Goal: Transaction & Acquisition: Purchase product/service

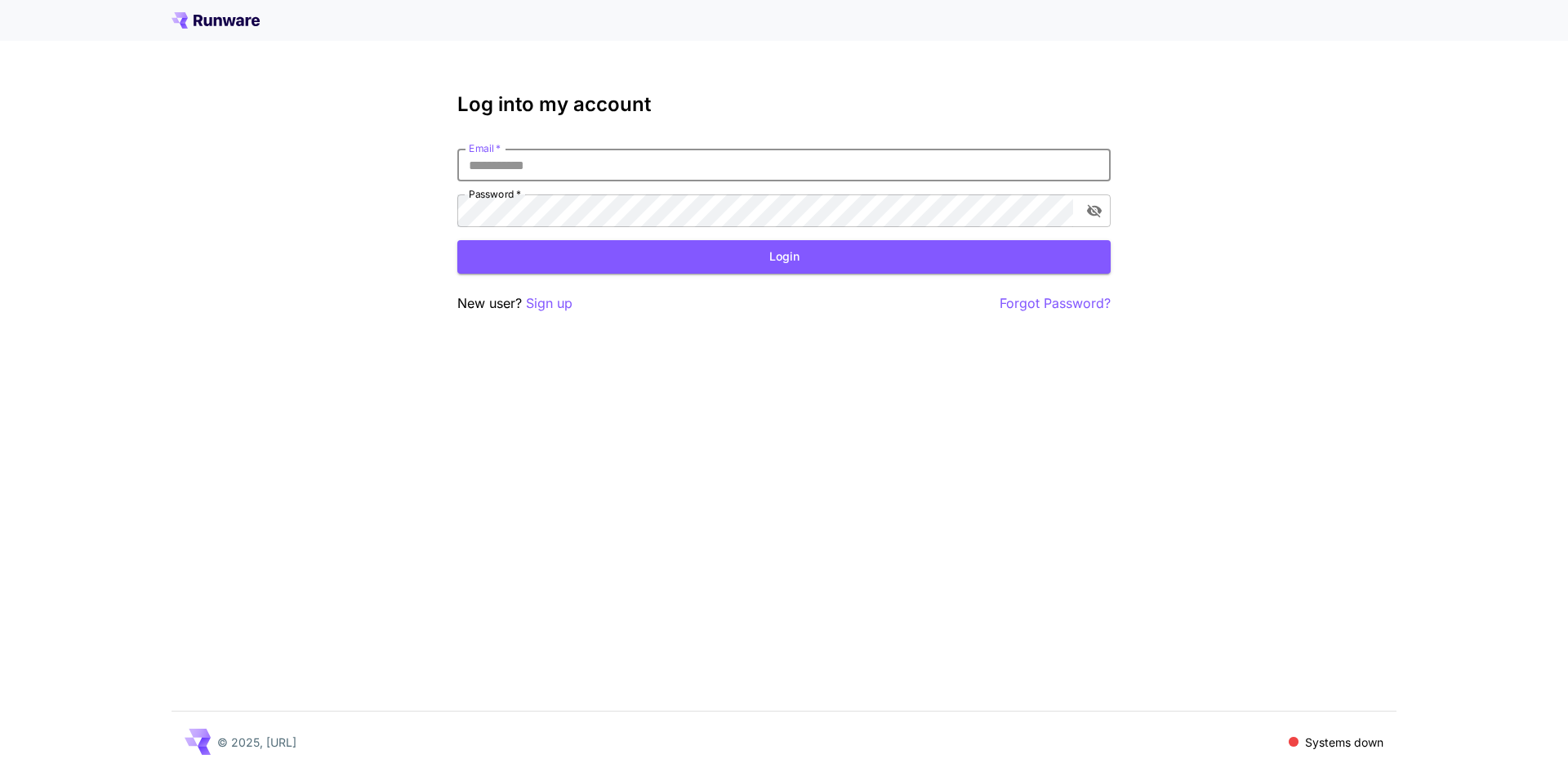
click at [815, 166] on input "Email   *" at bounding box center [784, 165] width 653 height 33
paste input "**********"
paste input "email"
type input "**********"
click button "Login" at bounding box center [784, 256] width 653 height 34
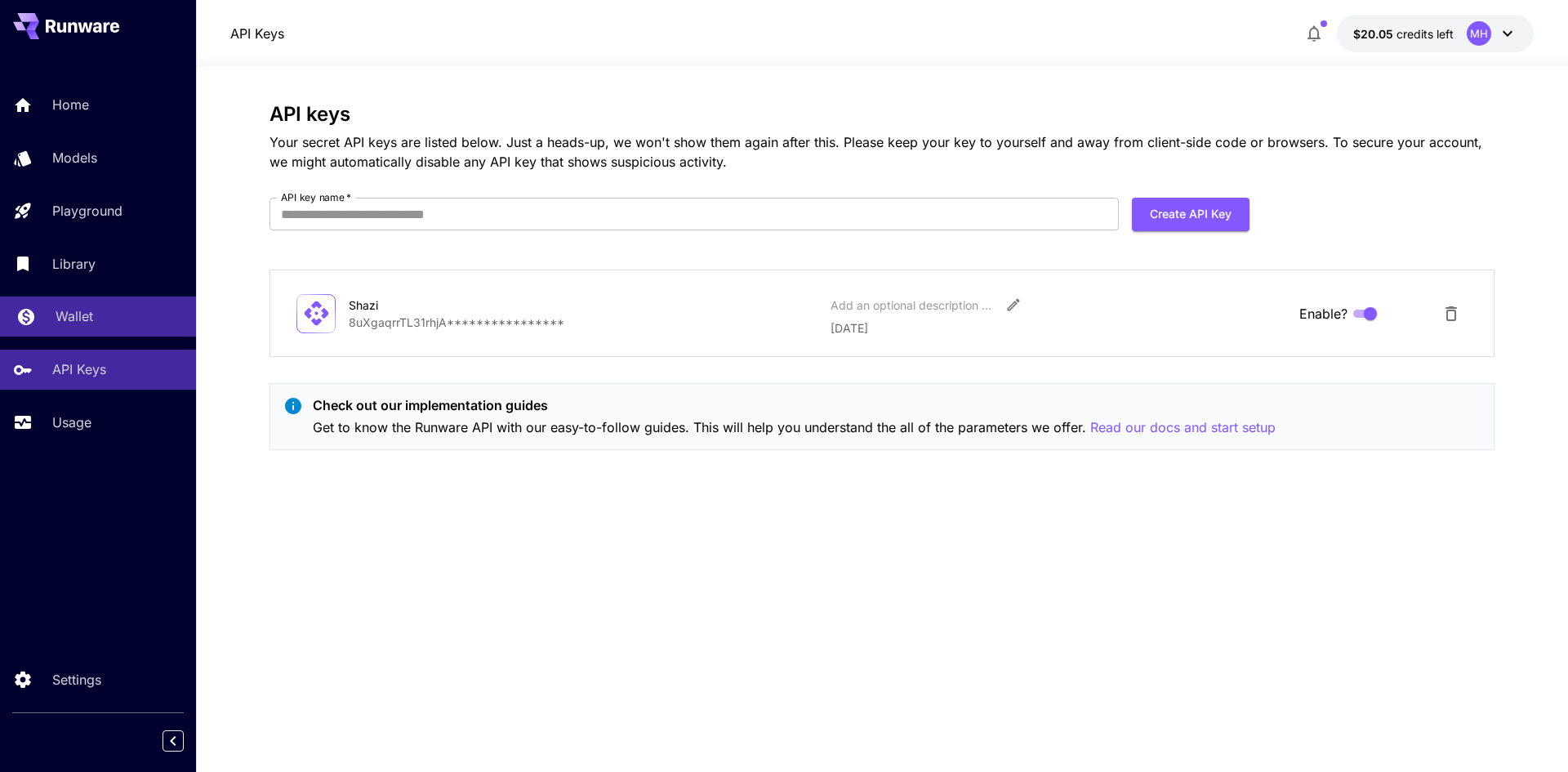
click at [69, 333] on link "Wallet" at bounding box center [98, 316] width 196 height 40
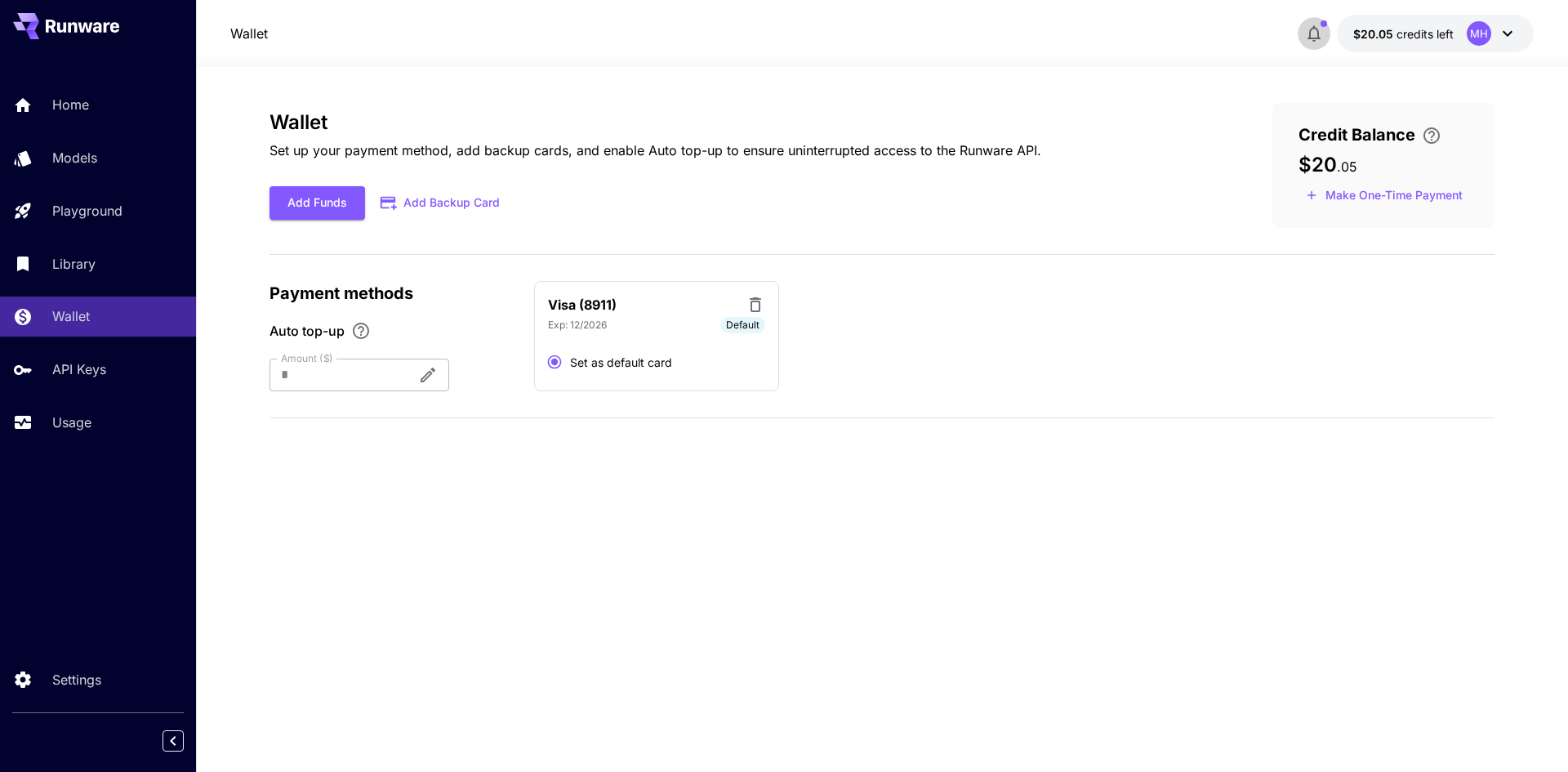
click at [1305, 37] on icon "button" at bounding box center [1314, 34] width 19 height 19
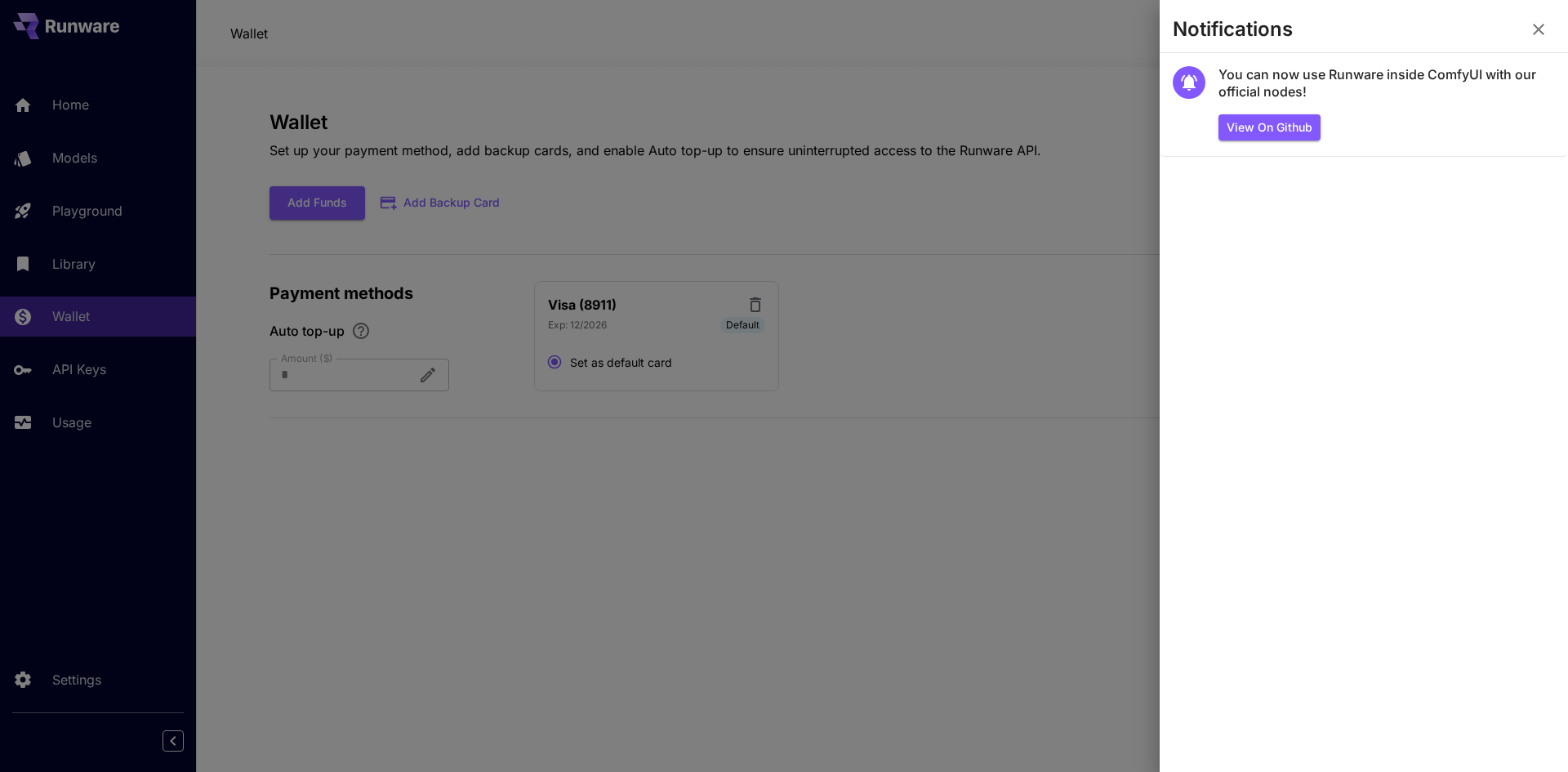
click at [1033, 63] on div at bounding box center [784, 386] width 1568 height 772
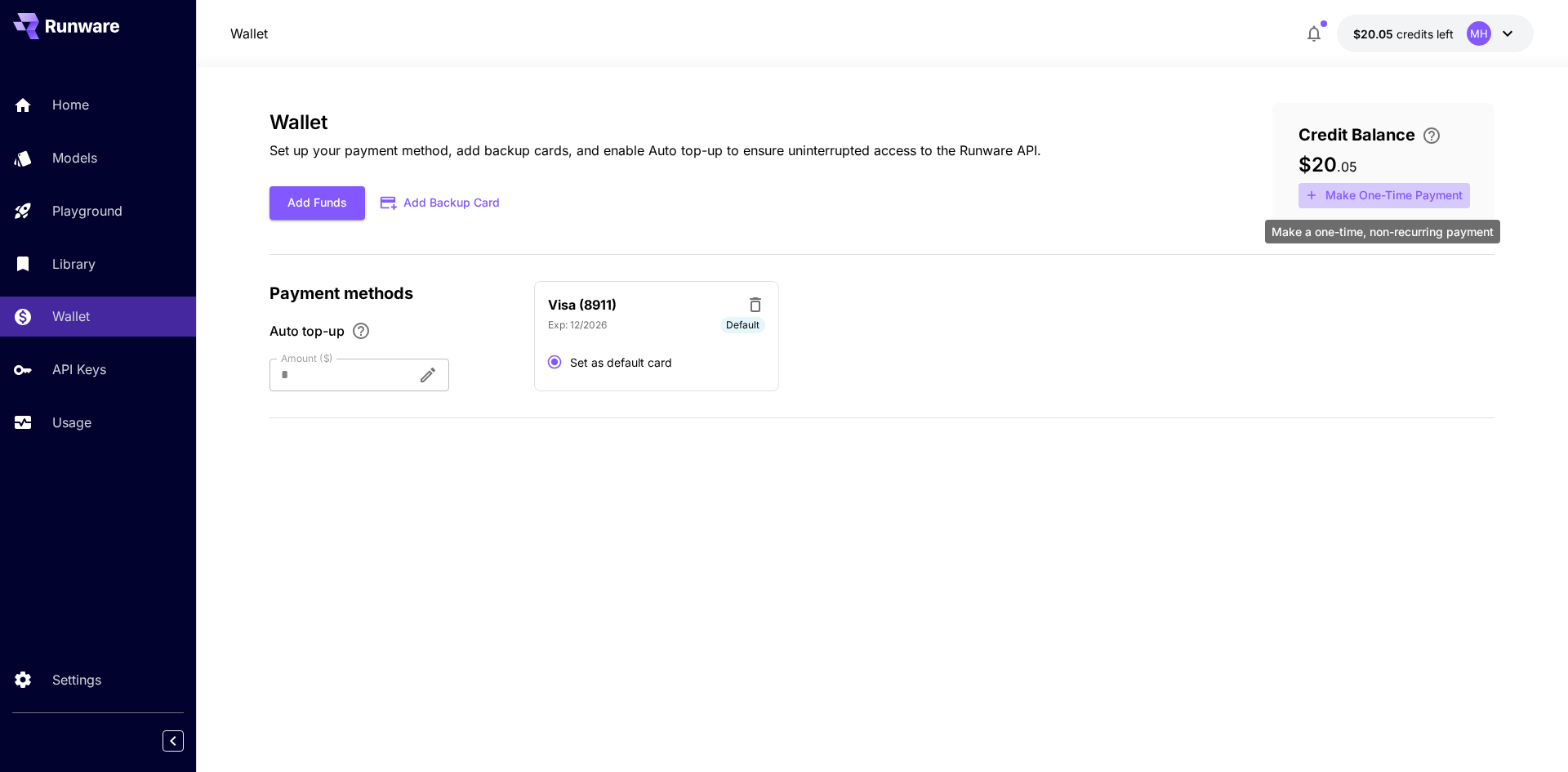
click at [1317, 191] on icon "Make a one-time, non-recurring payment" at bounding box center [1311, 195] width 14 height 14
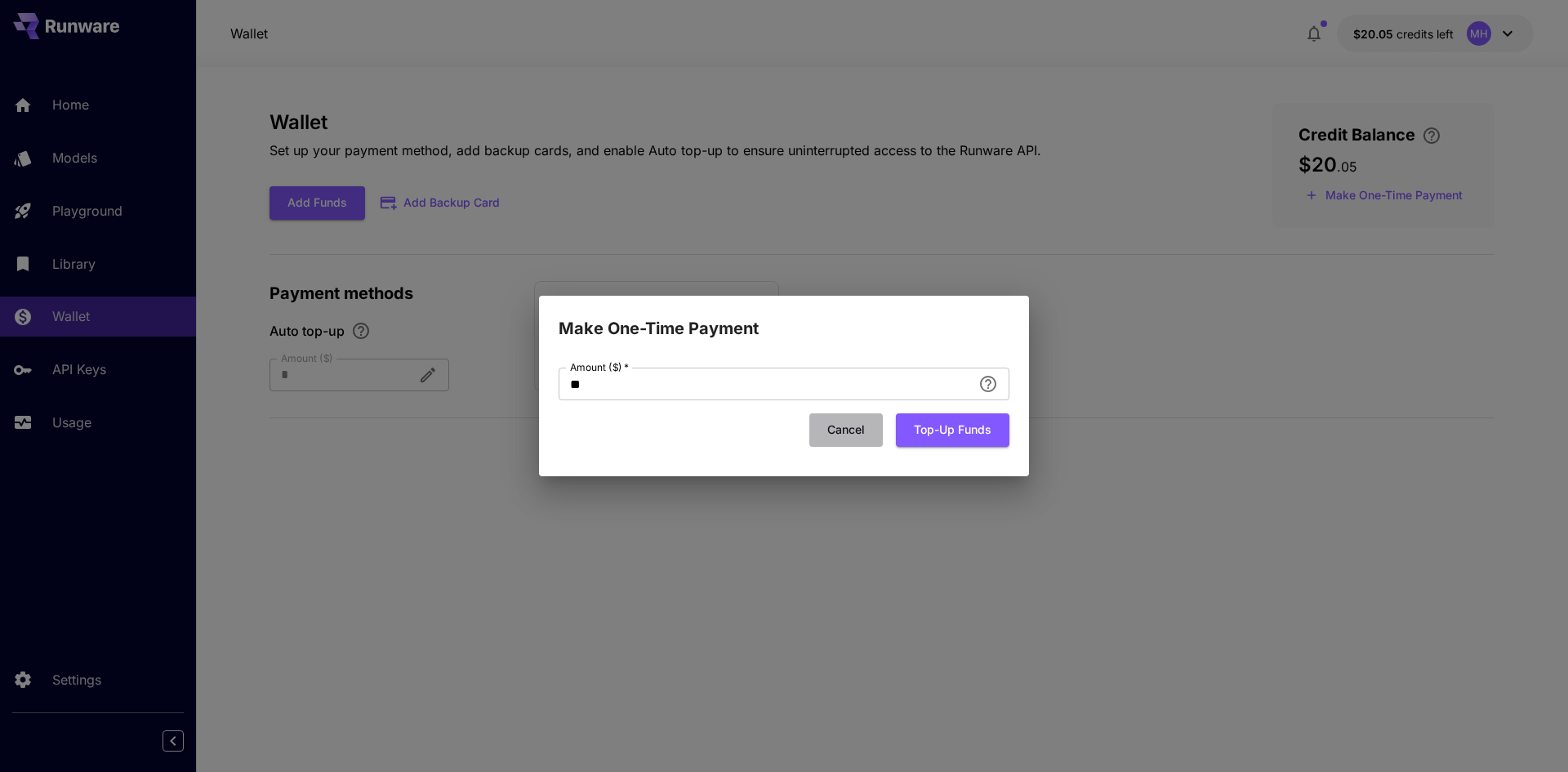
click at [828, 424] on button "Cancel" at bounding box center [846, 430] width 74 height 34
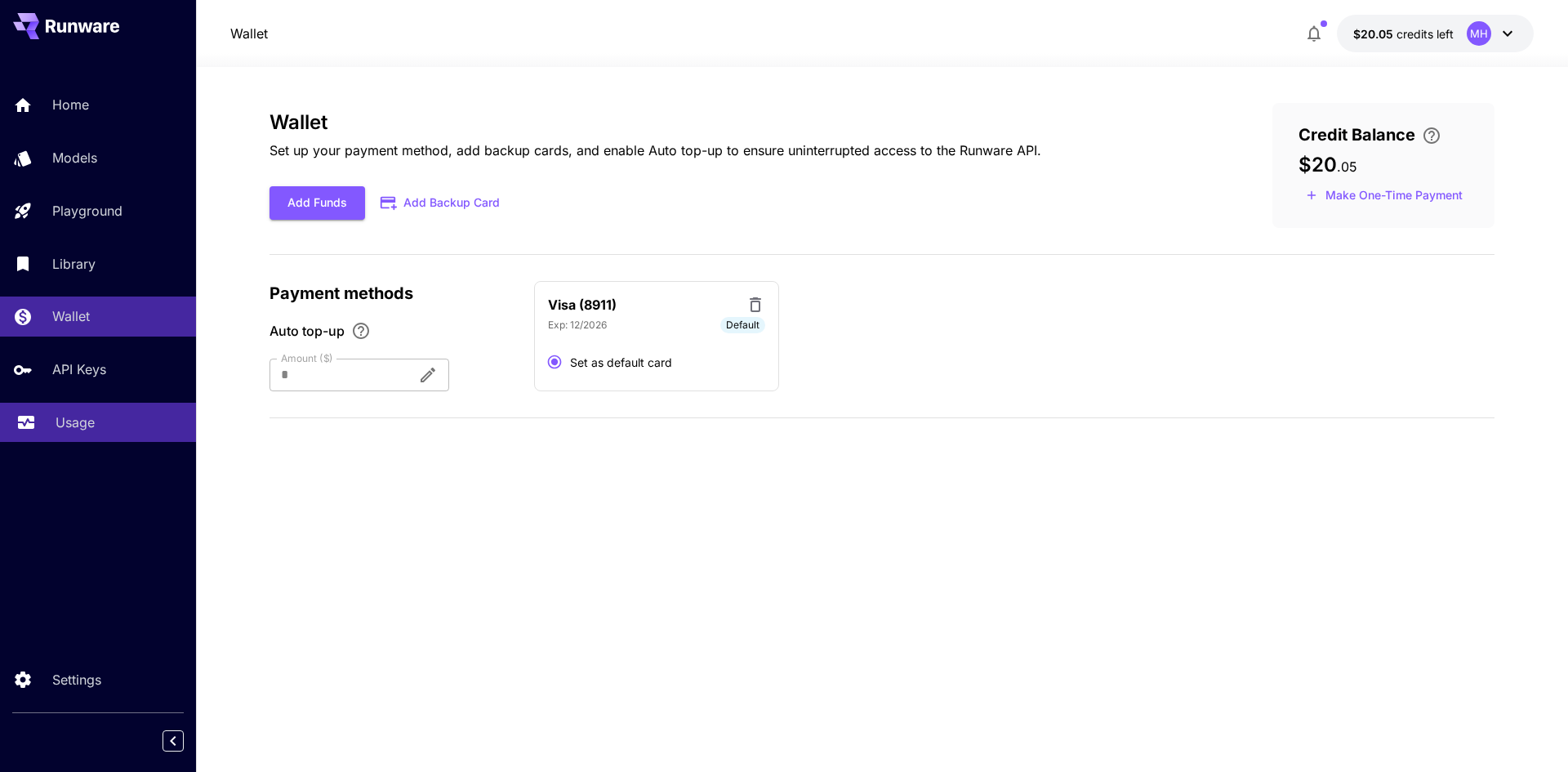
drag, startPoint x: 96, startPoint y: 420, endPoint x: 104, endPoint y: 418, distance: 8.2
click at [96, 420] on div "Usage" at bounding box center [119, 422] width 128 height 19
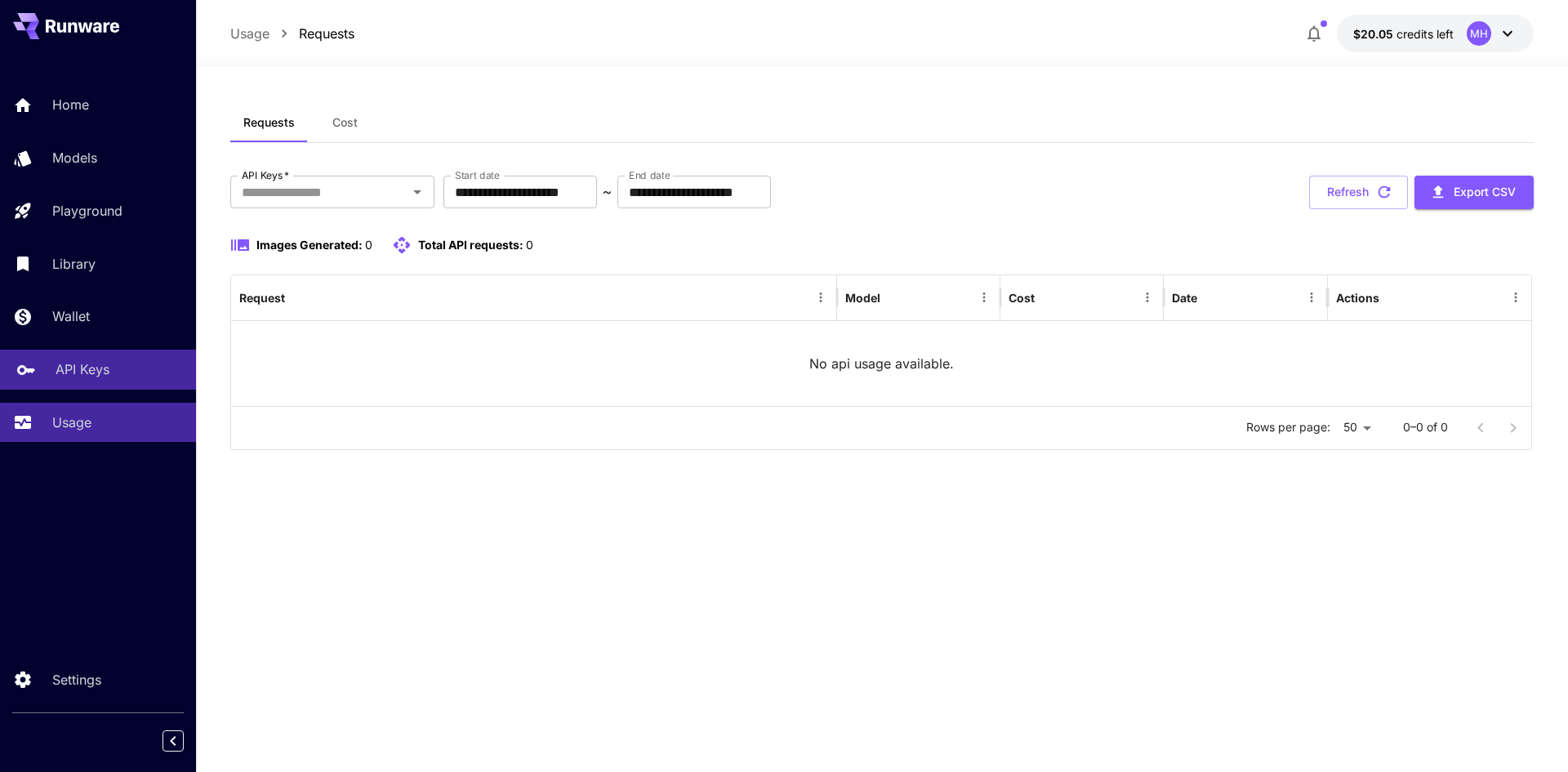
click at [111, 374] on div "API Keys" at bounding box center [119, 369] width 128 height 19
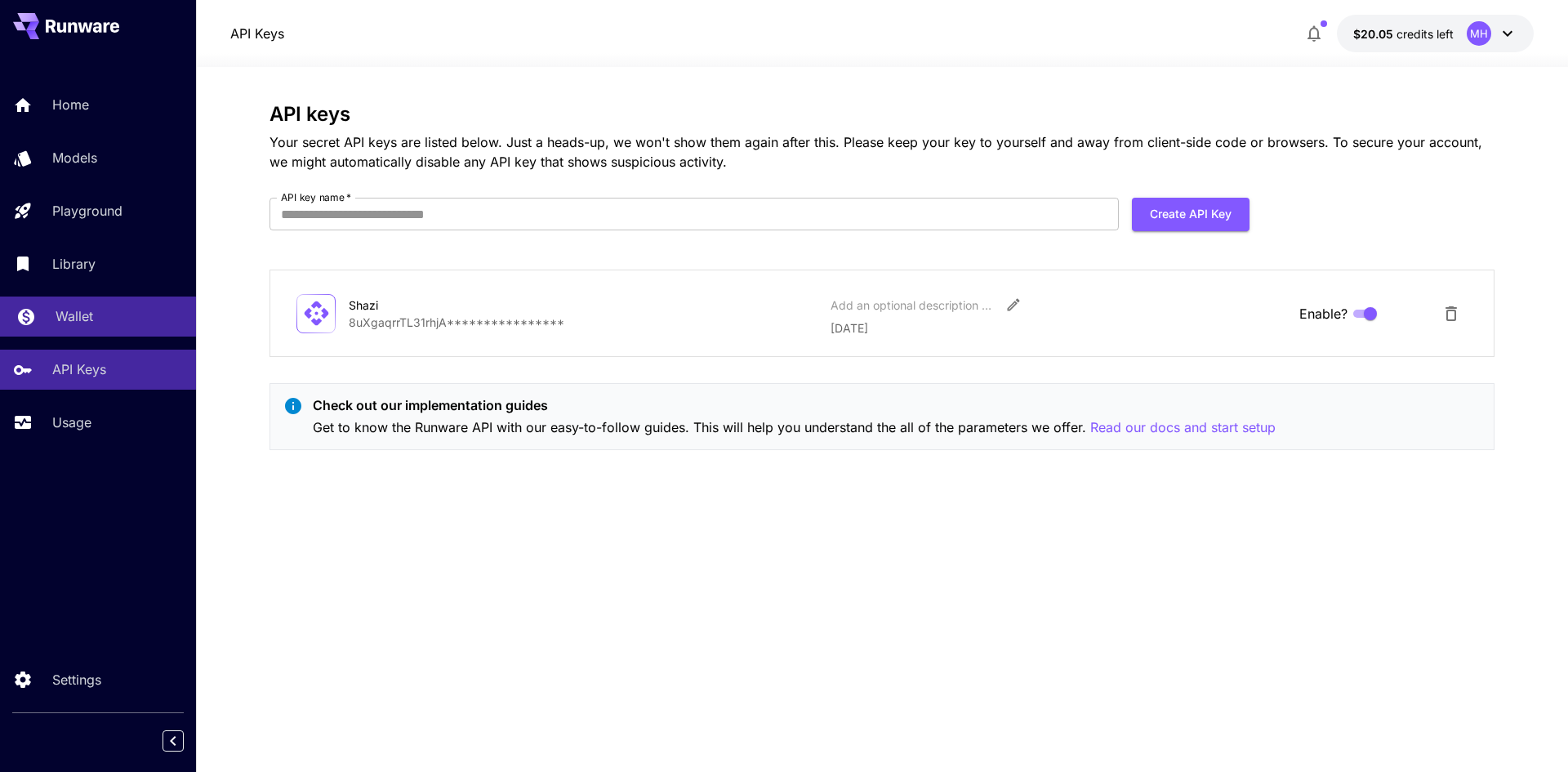
click at [96, 302] on link "Wallet" at bounding box center [98, 316] width 196 height 40
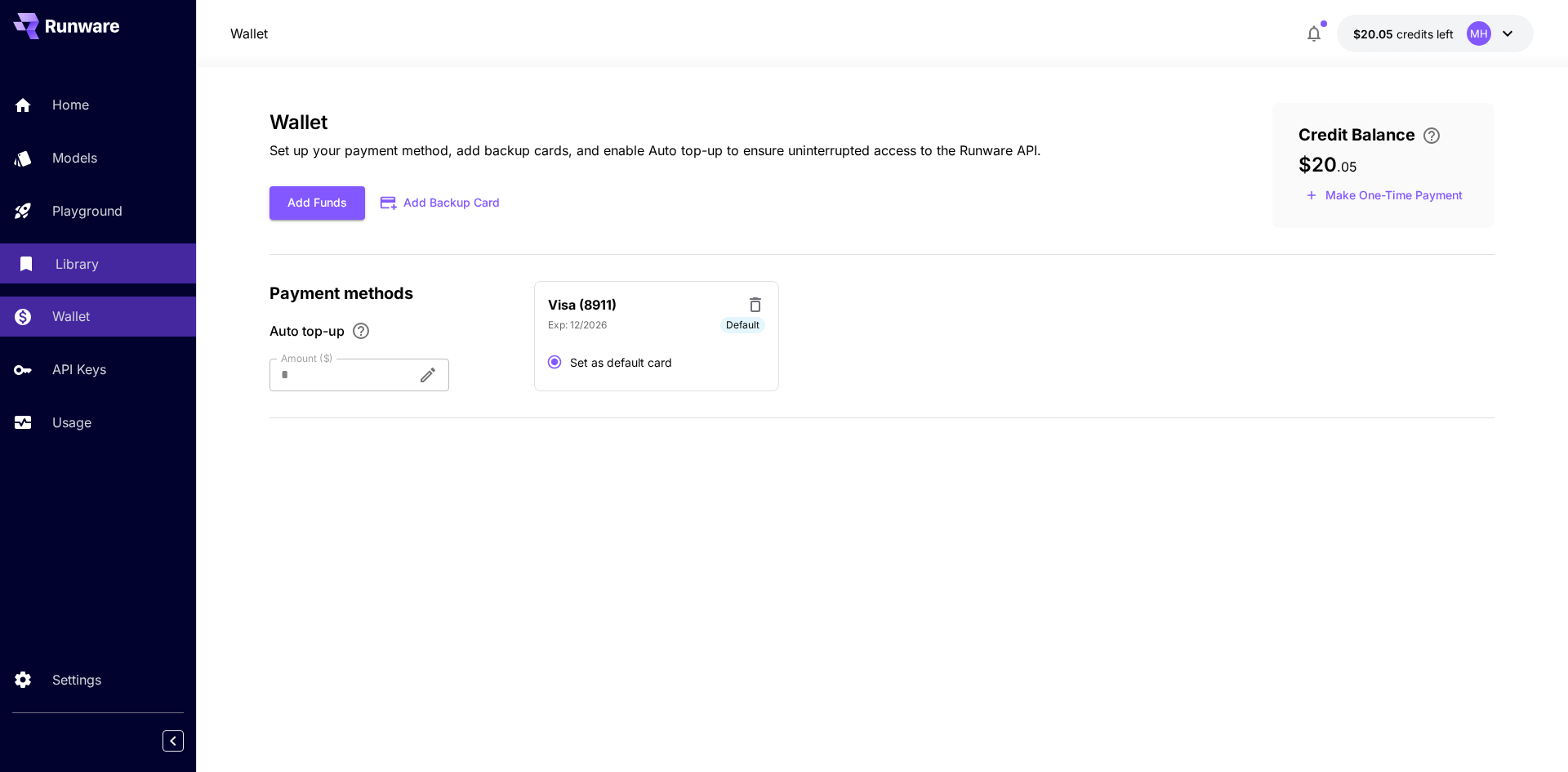
click at [103, 261] on div "Library" at bounding box center [119, 264] width 128 height 19
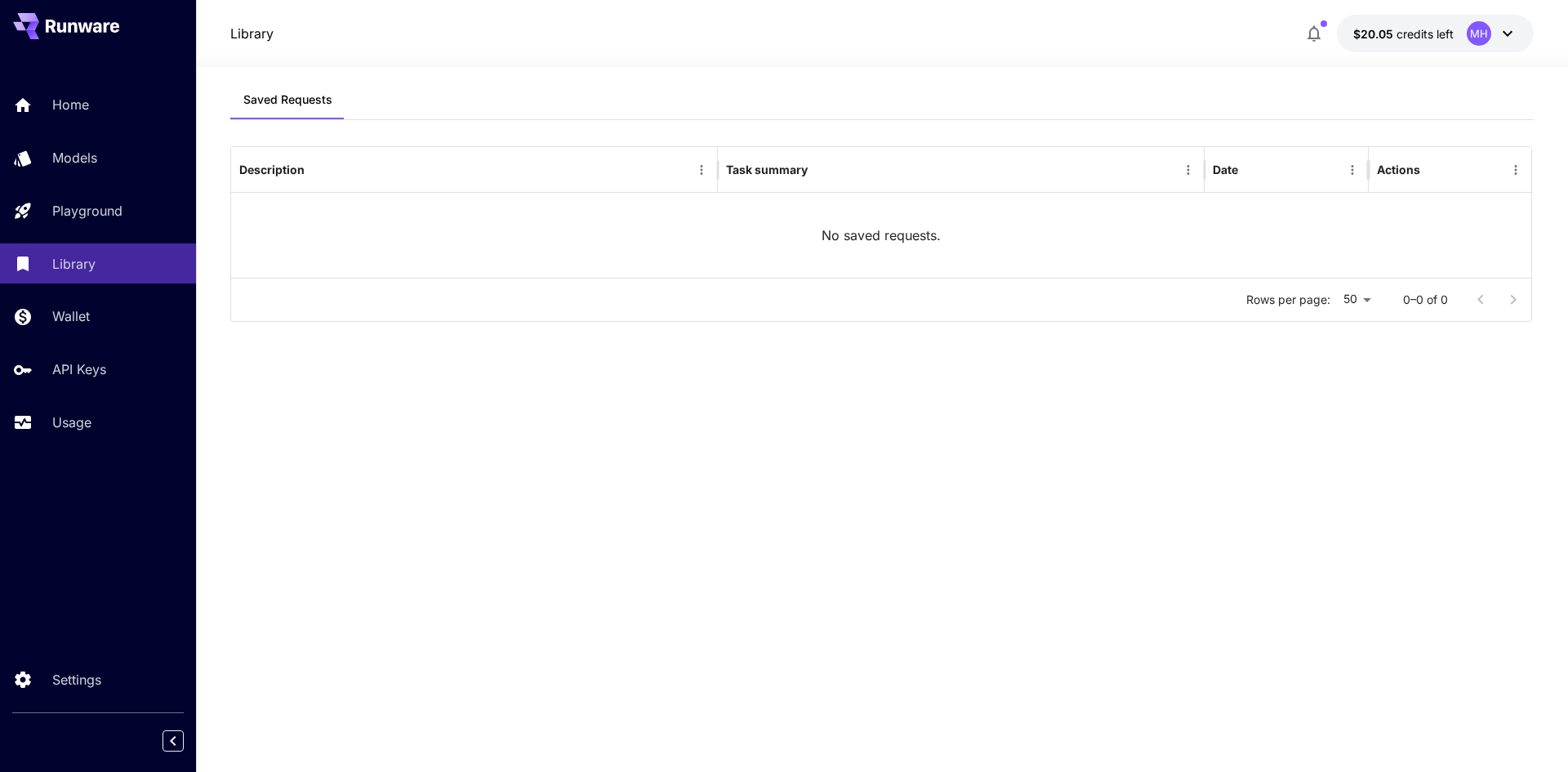
click at [1418, 40] on span "credits left" at bounding box center [1425, 34] width 58 height 13
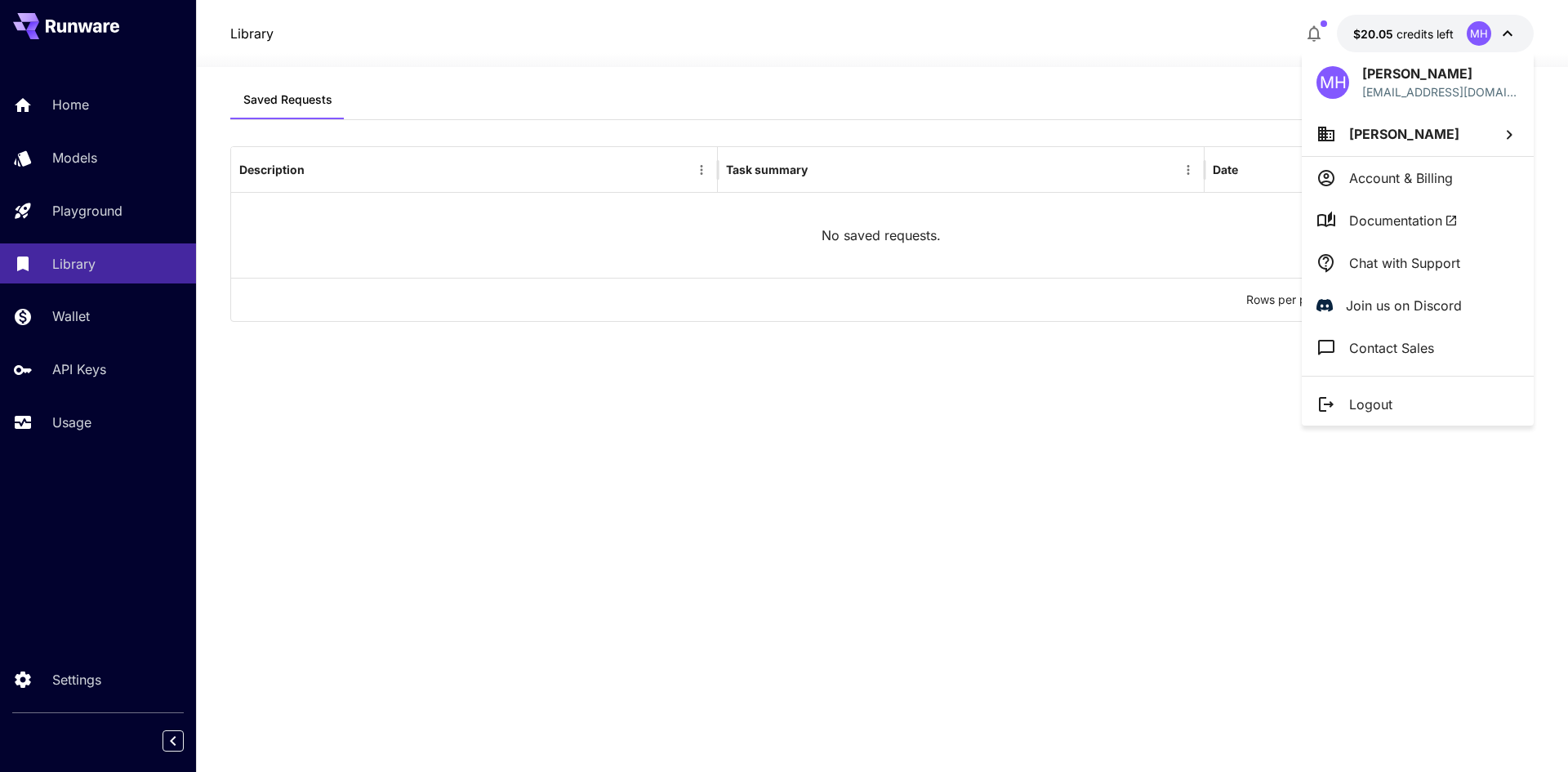
click at [1424, 176] on p "Account & Billing" at bounding box center [1400, 177] width 104 height 19
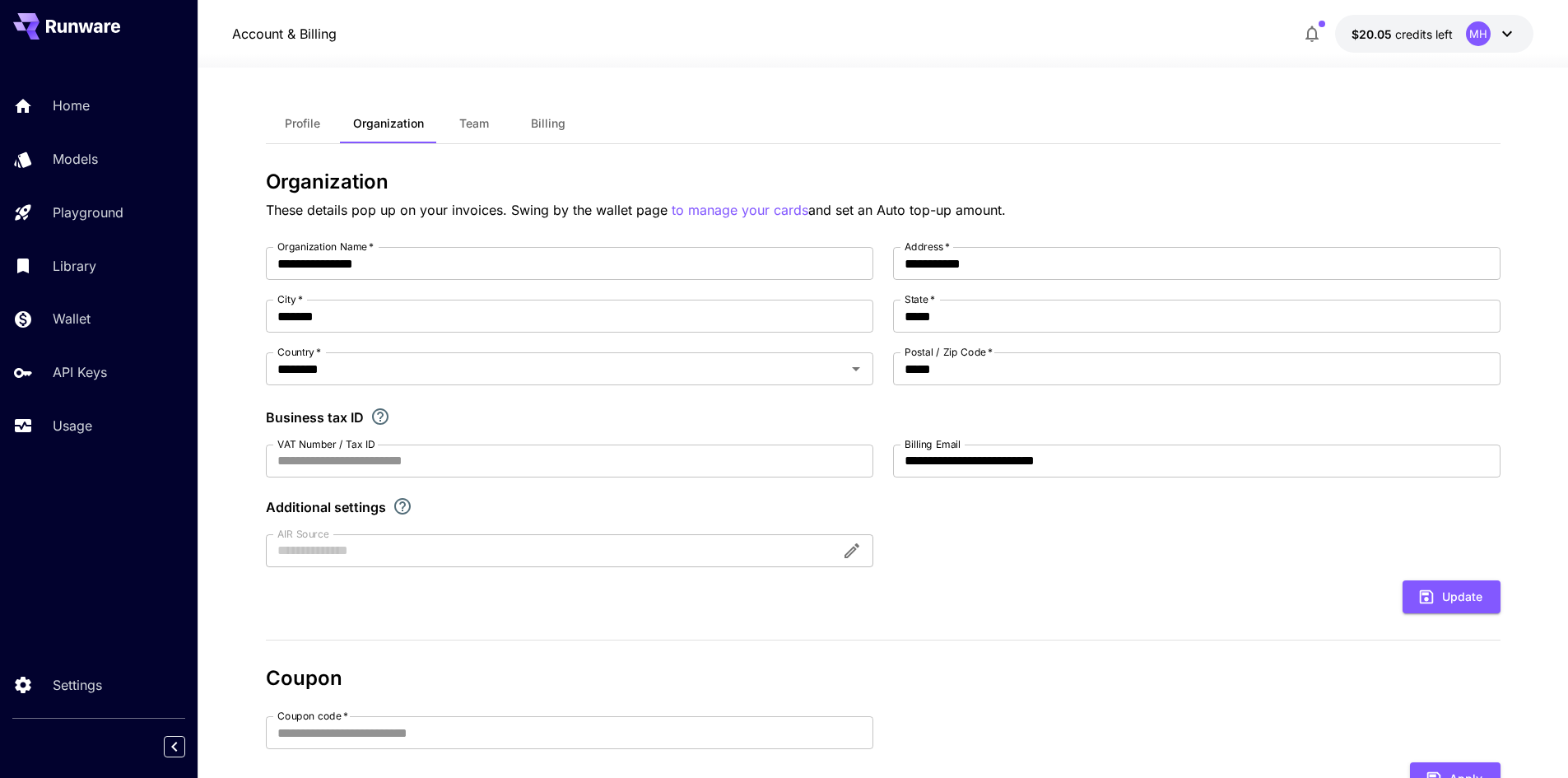
click at [1442, 43] on button "$20.05 credits left MH" at bounding box center [1434, 33] width 198 height 38
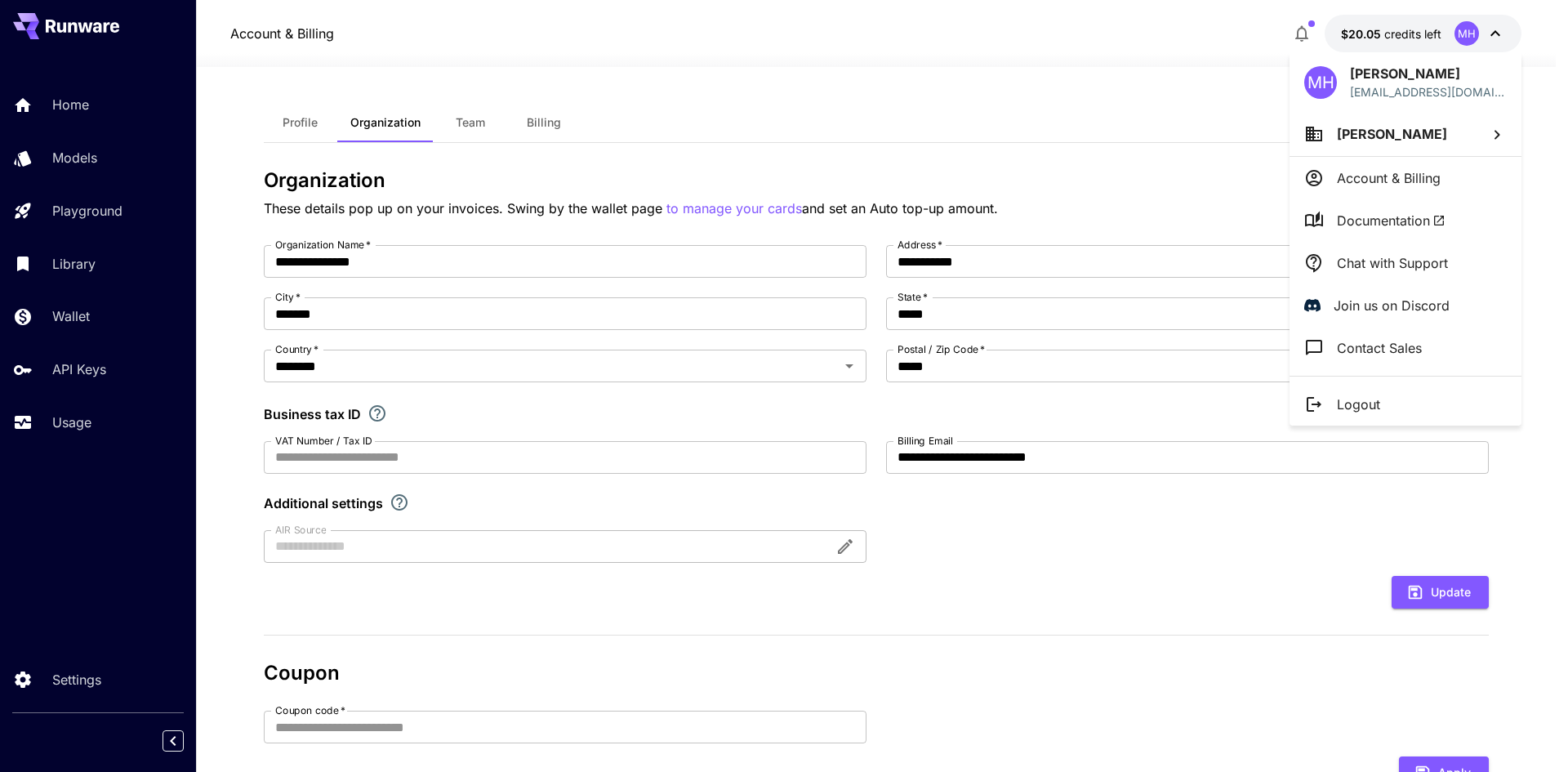
click at [320, 129] on div at bounding box center [784, 386] width 1568 height 772
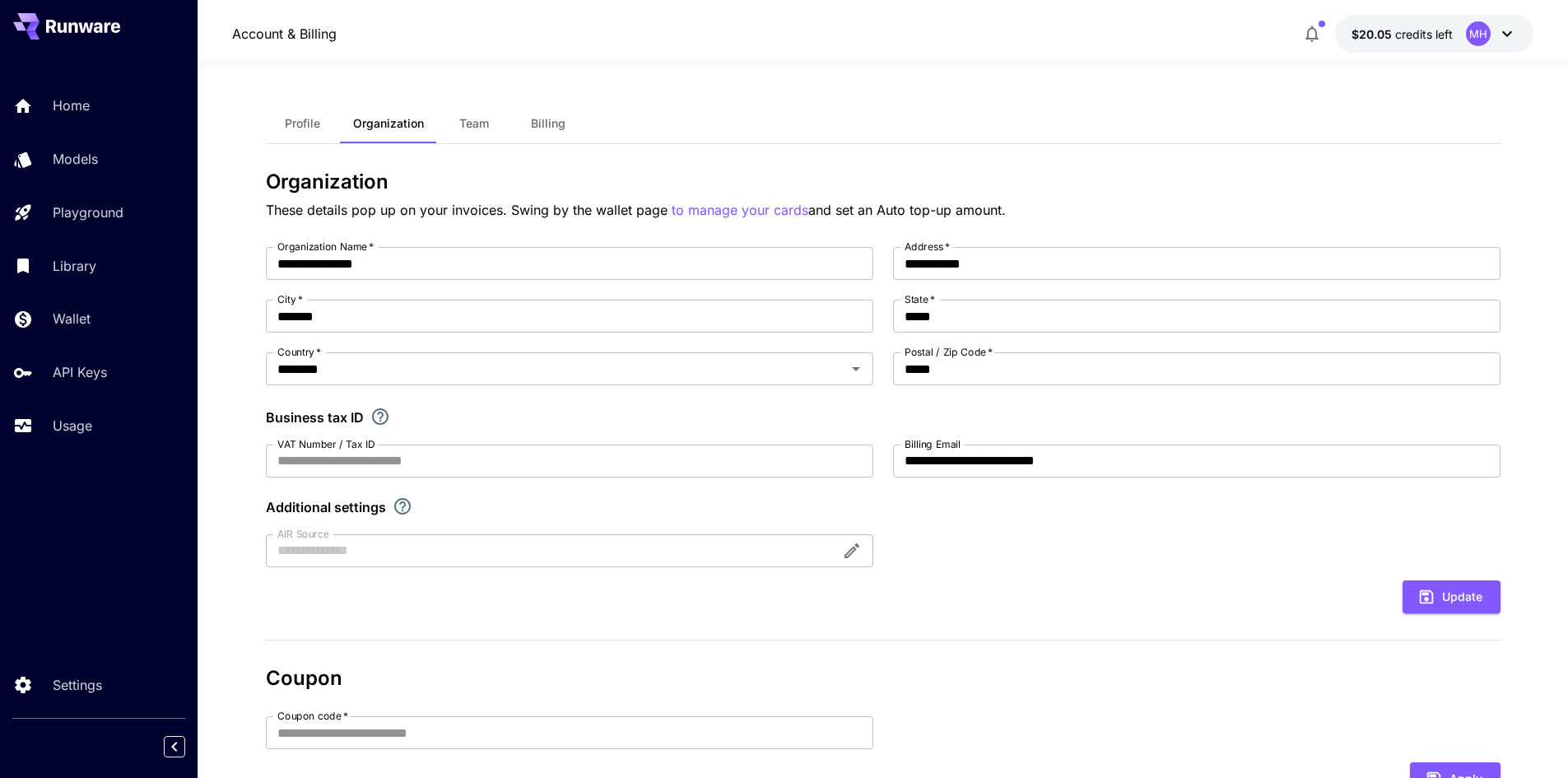
click at [310, 129] on body "**********" at bounding box center [784, 503] width 1568 height 1005
click at [557, 132] on button "Billing" at bounding box center [548, 123] width 74 height 40
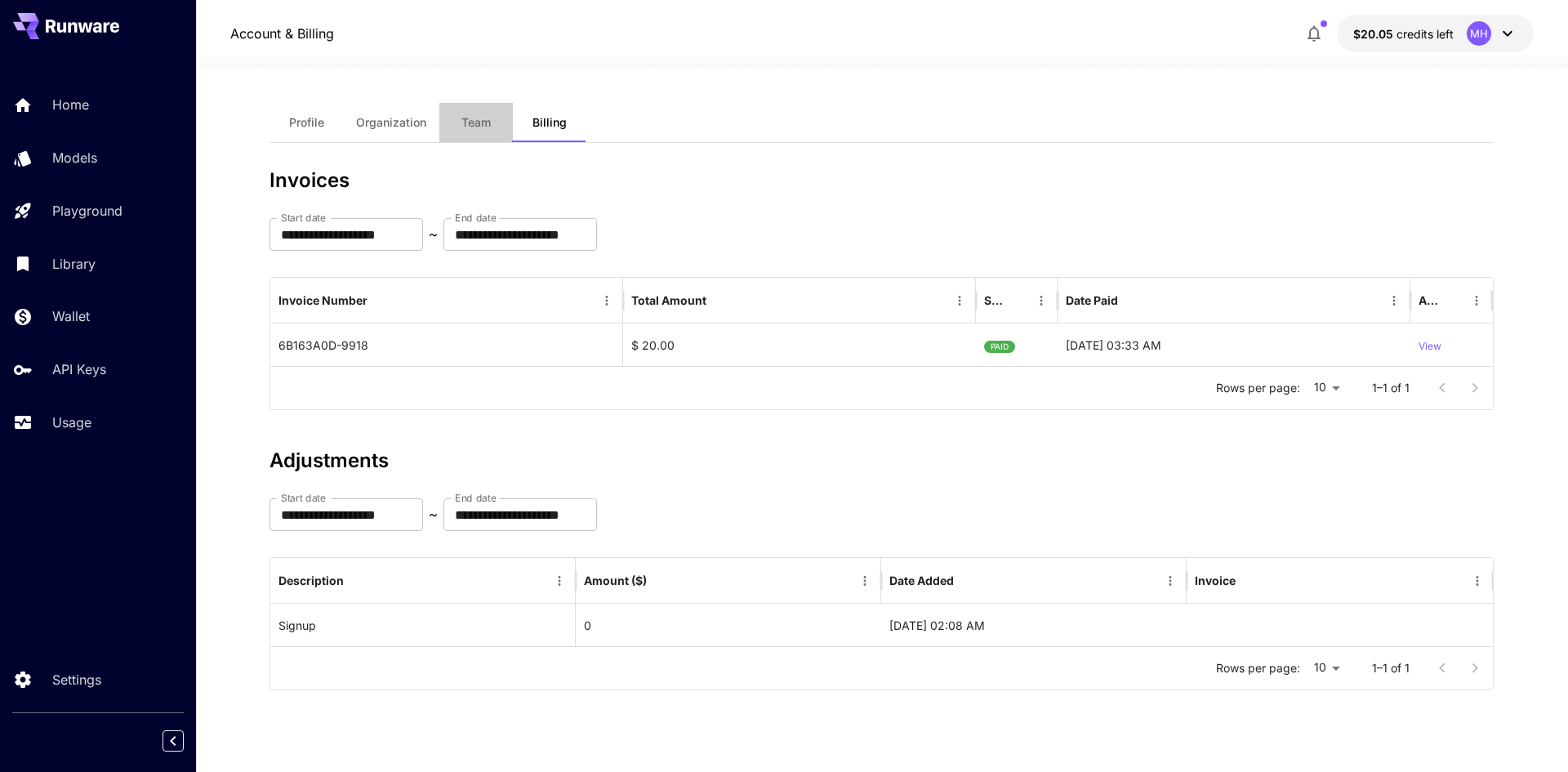
click at [479, 127] on span "Team" at bounding box center [476, 122] width 30 height 14
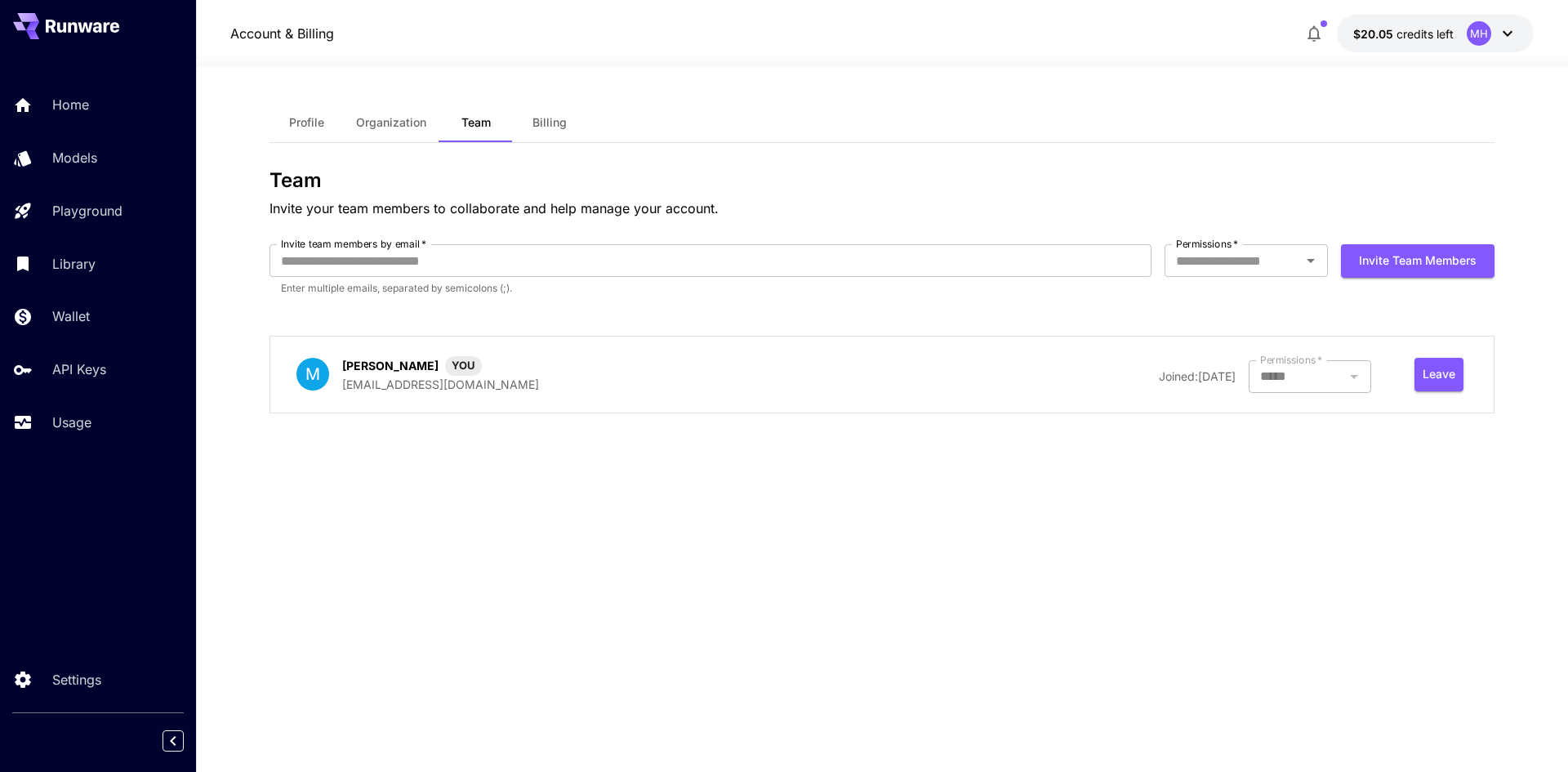
click at [390, 121] on span "Organization" at bounding box center [390, 122] width 70 height 14
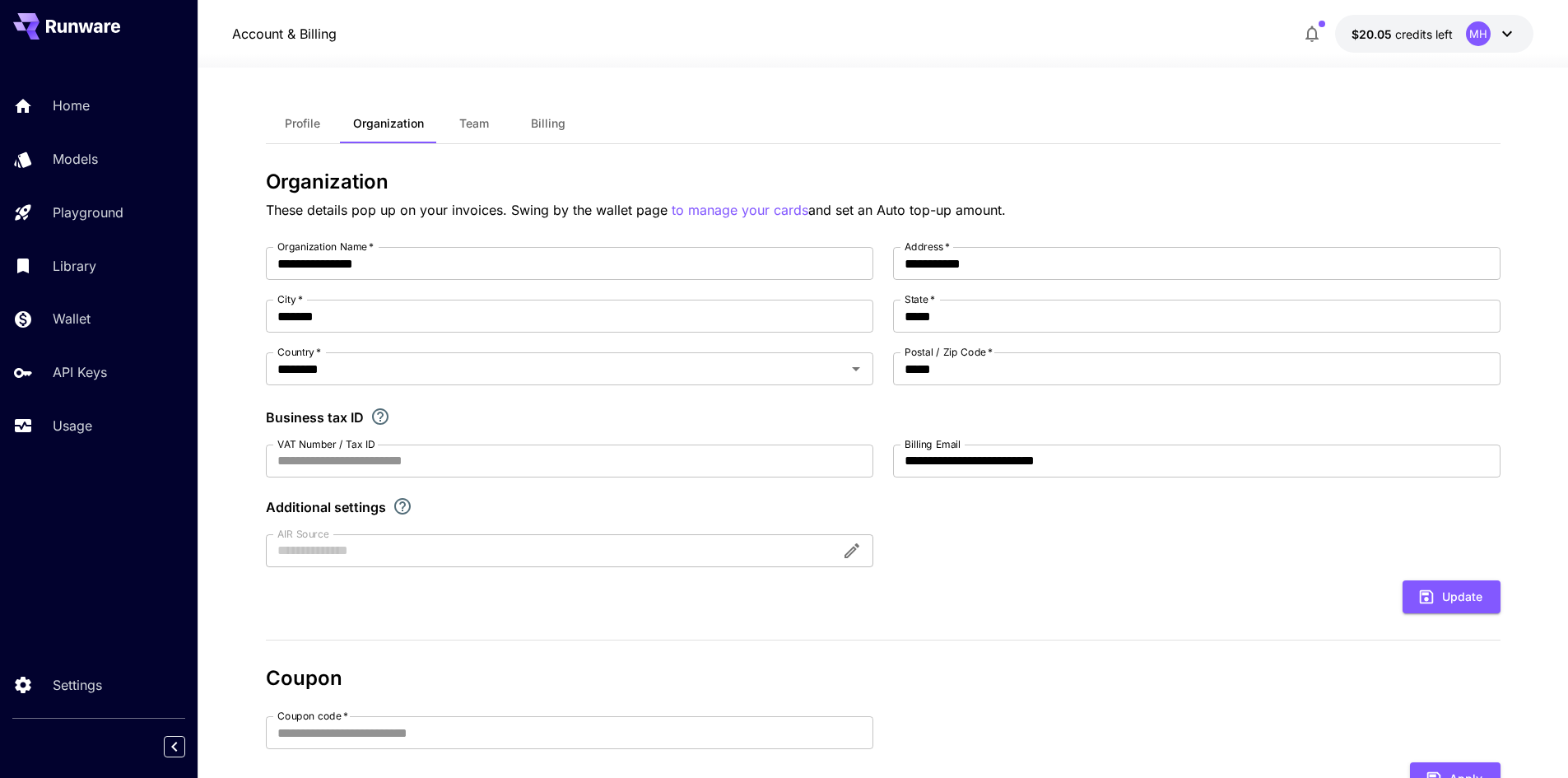
click at [297, 125] on span "Profile" at bounding box center [303, 123] width 36 height 14
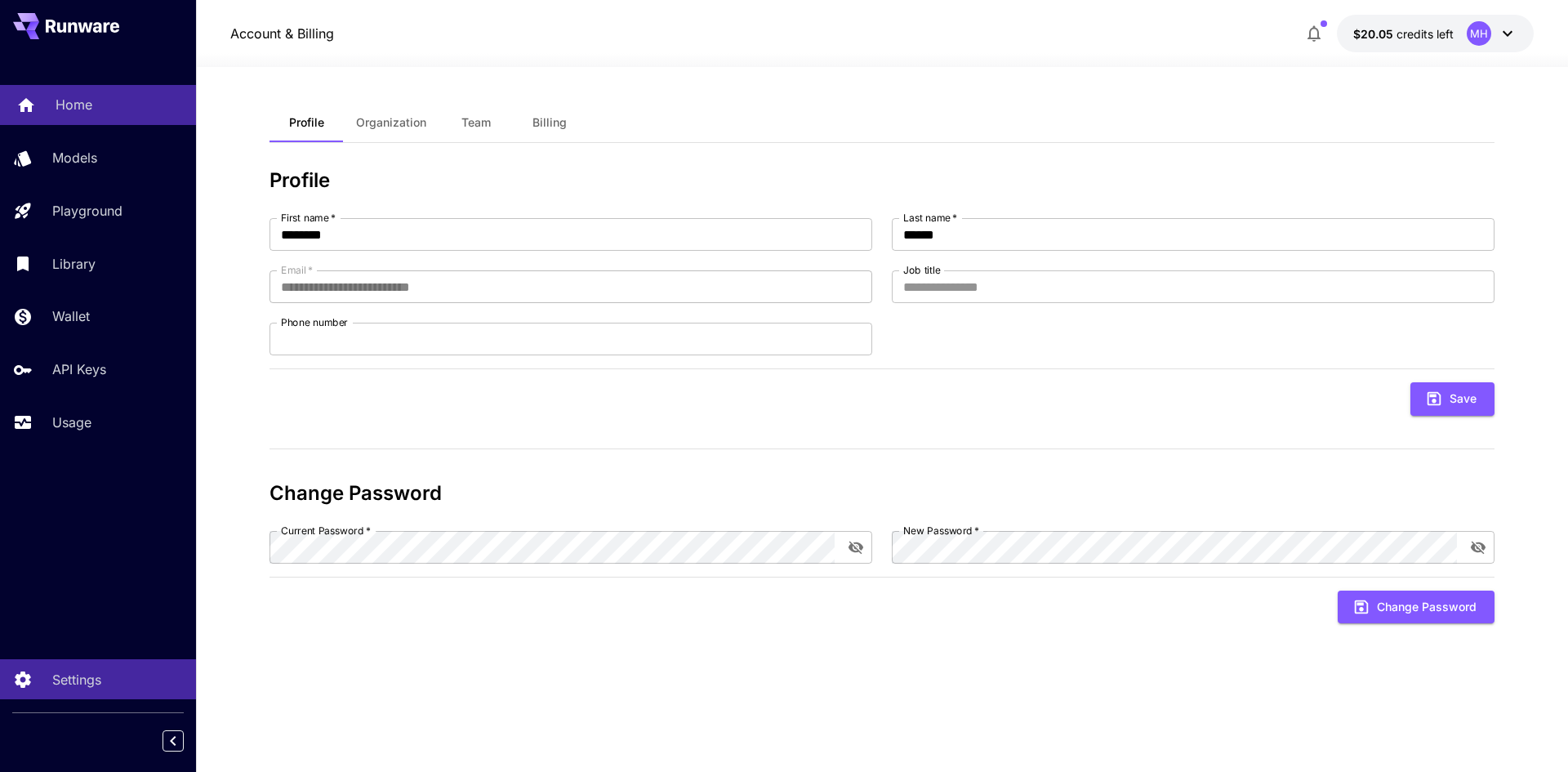
click at [107, 86] on link "Home" at bounding box center [98, 105] width 196 height 40
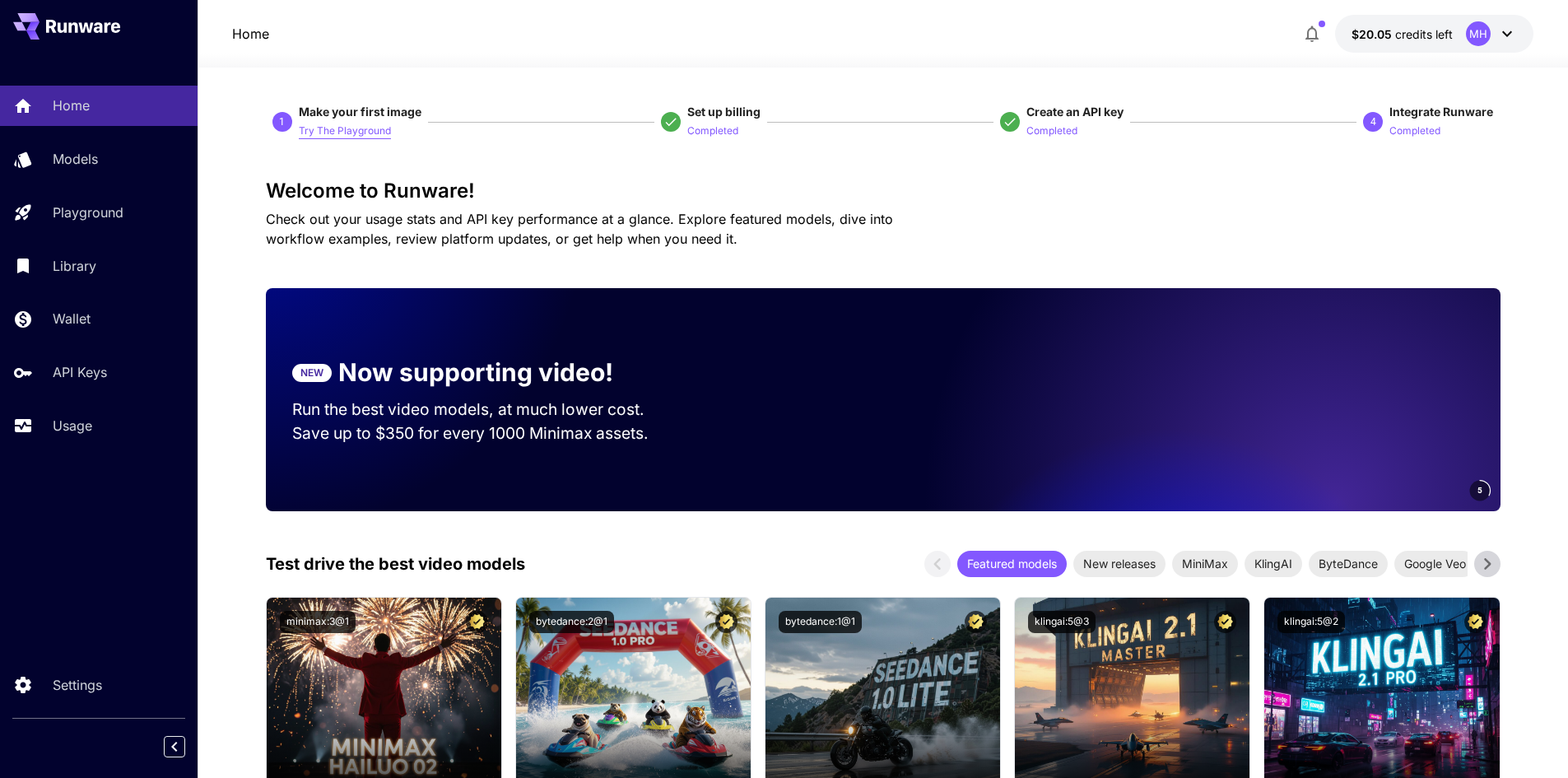
click at [316, 137] on p "Try The Playground" at bounding box center [344, 131] width 92 height 15
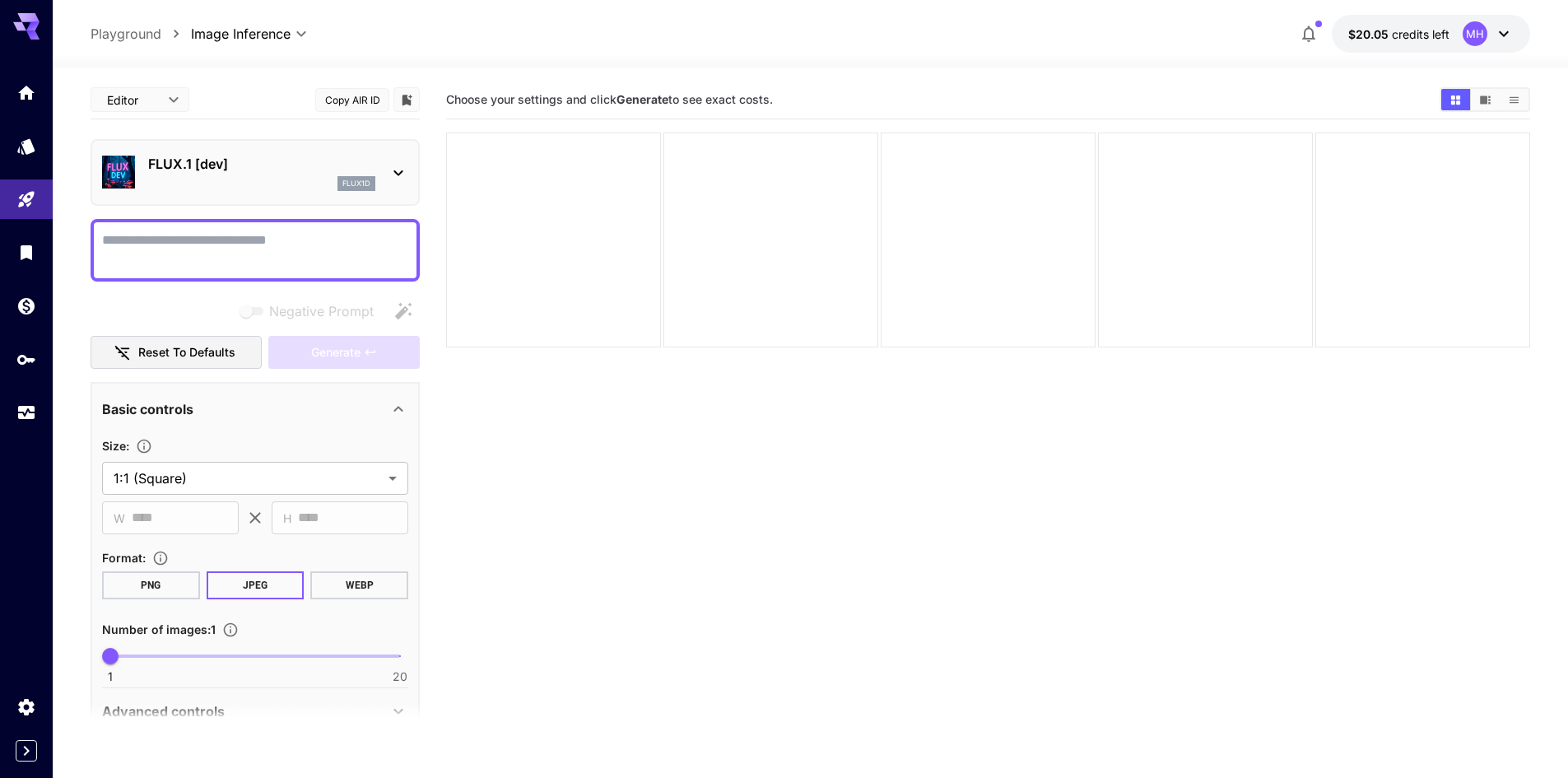
click at [222, 161] on p "FLUX.1 [dev]" at bounding box center [261, 163] width 227 height 19
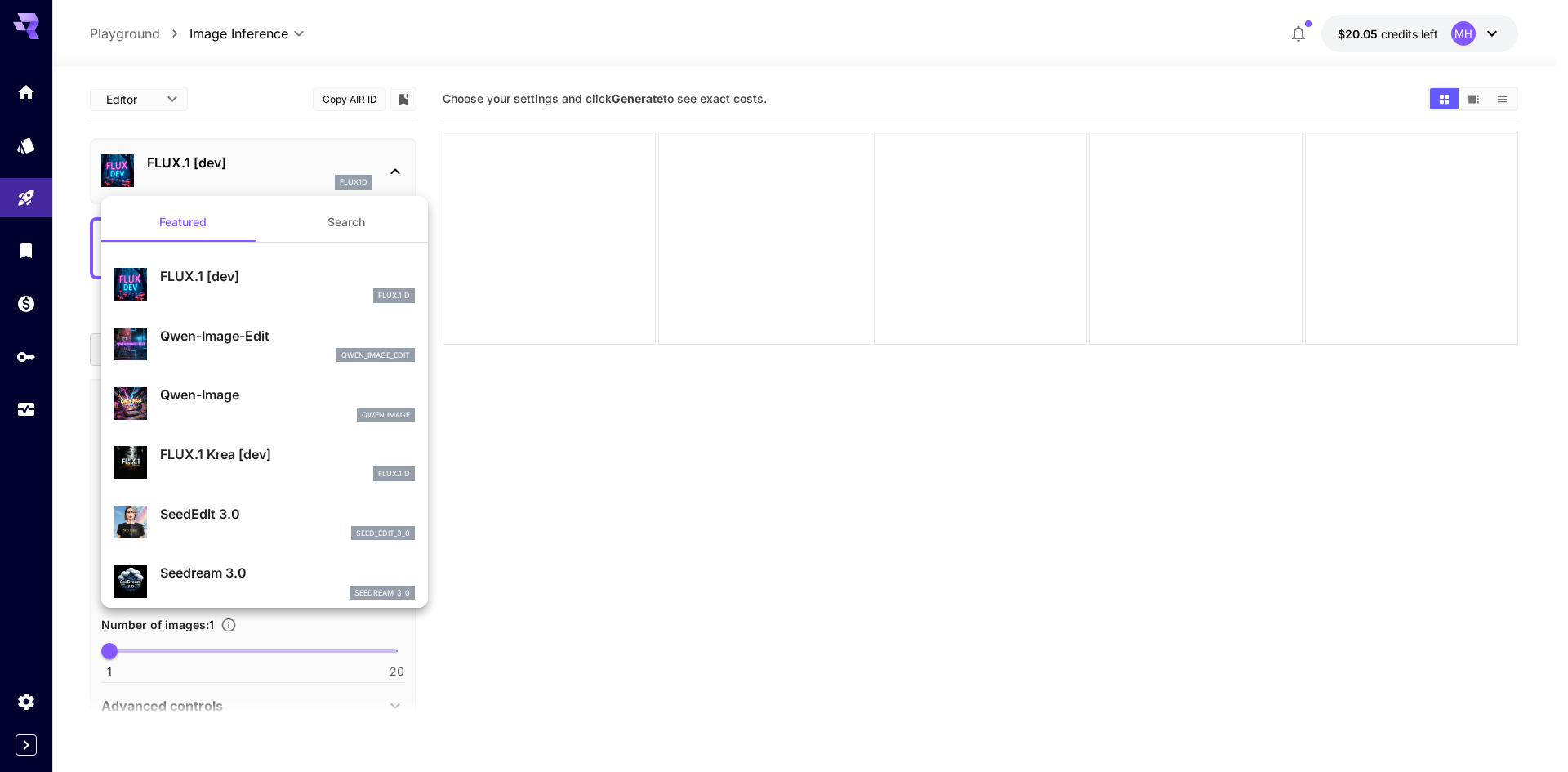
click at [689, 665] on div at bounding box center [784, 386] width 1568 height 772
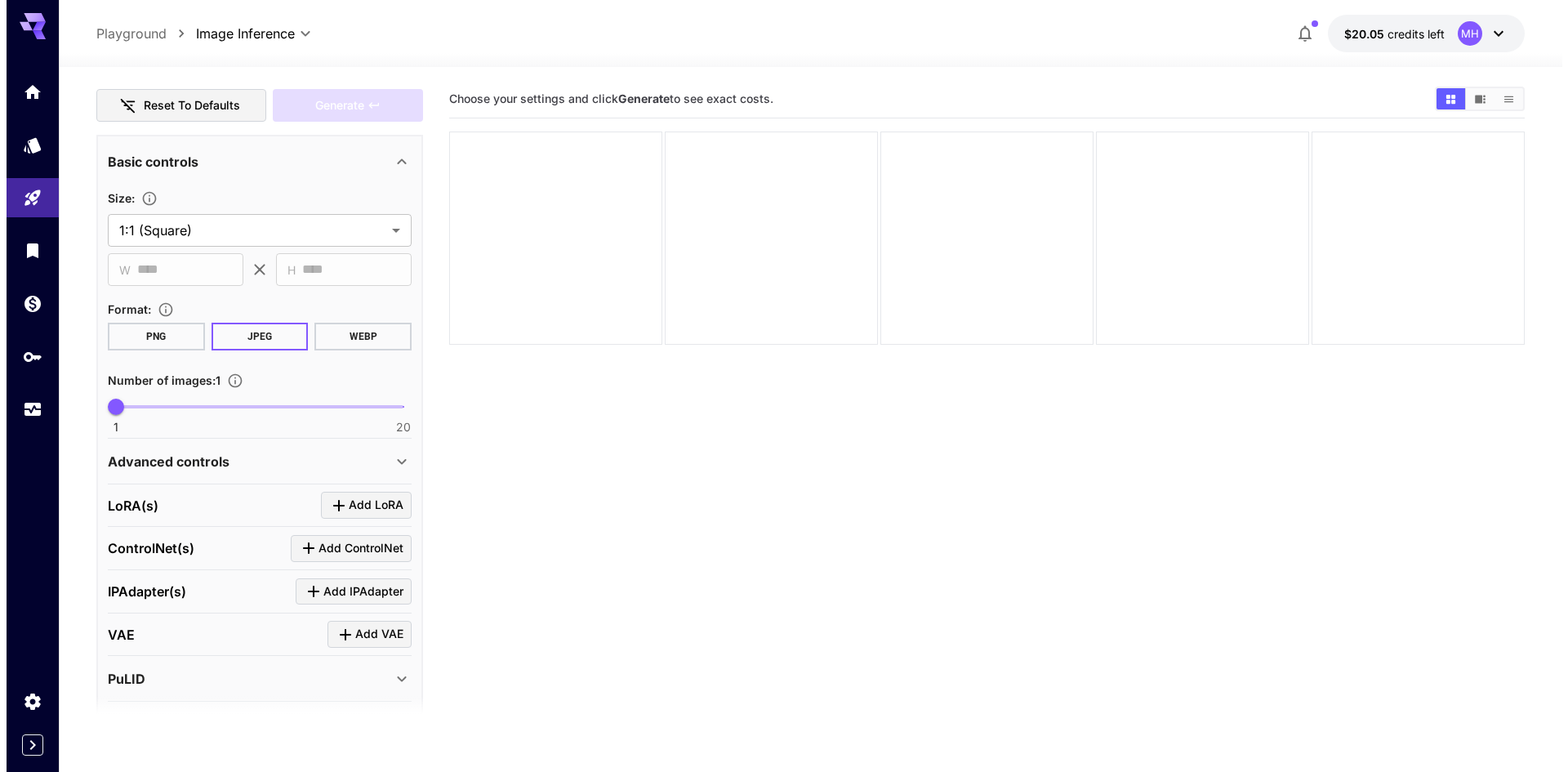
scroll to position [245, 0]
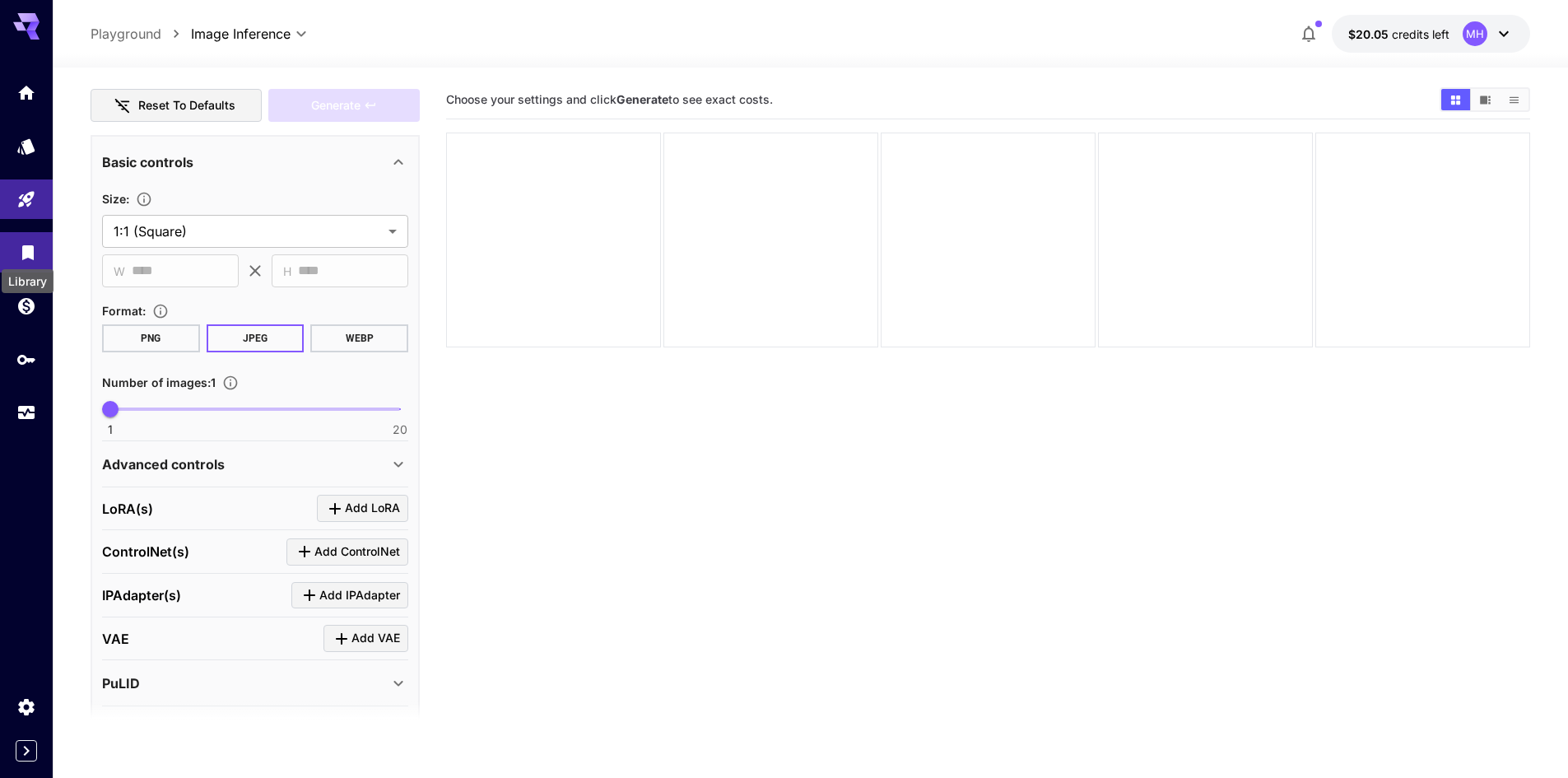
click at [27, 256] on icon "Library" at bounding box center [28, 247] width 19 height 19
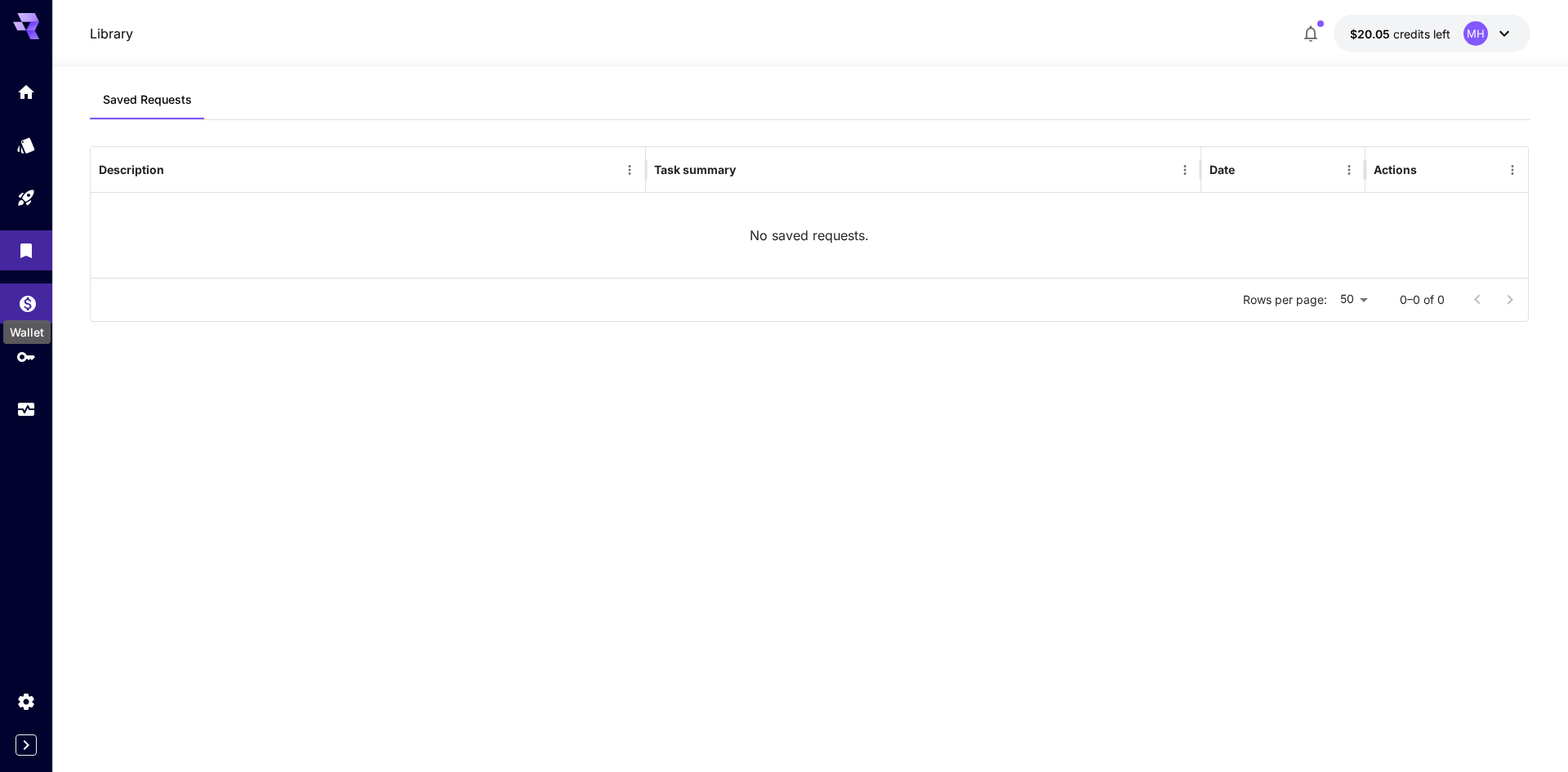
click at [19, 298] on icon "Wallet" at bounding box center [28, 298] width 19 height 19
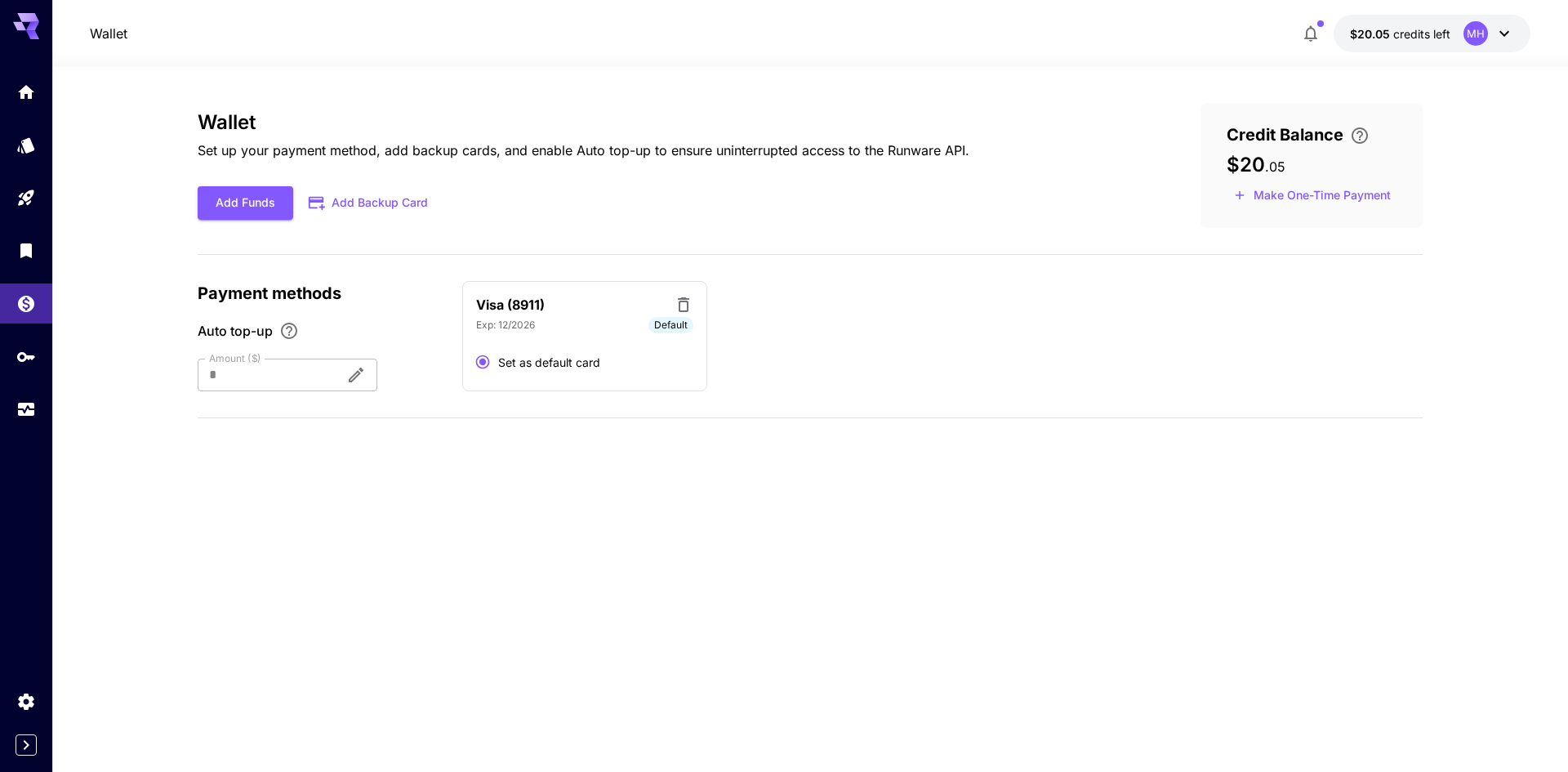
click at [306, 382] on div at bounding box center [265, 375] width 134 height 33
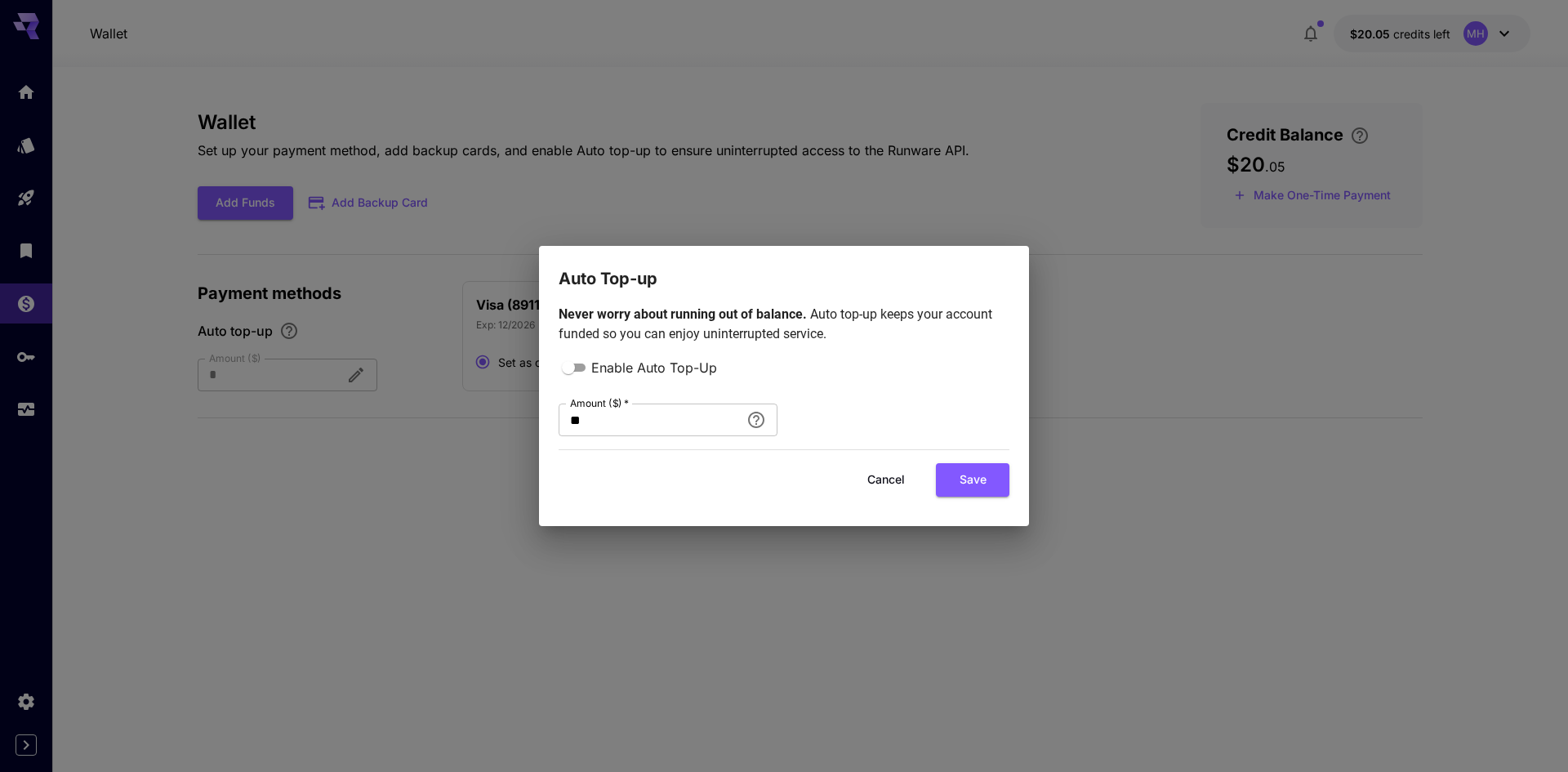
click at [881, 484] on button "Cancel" at bounding box center [885, 480] width 74 height 34
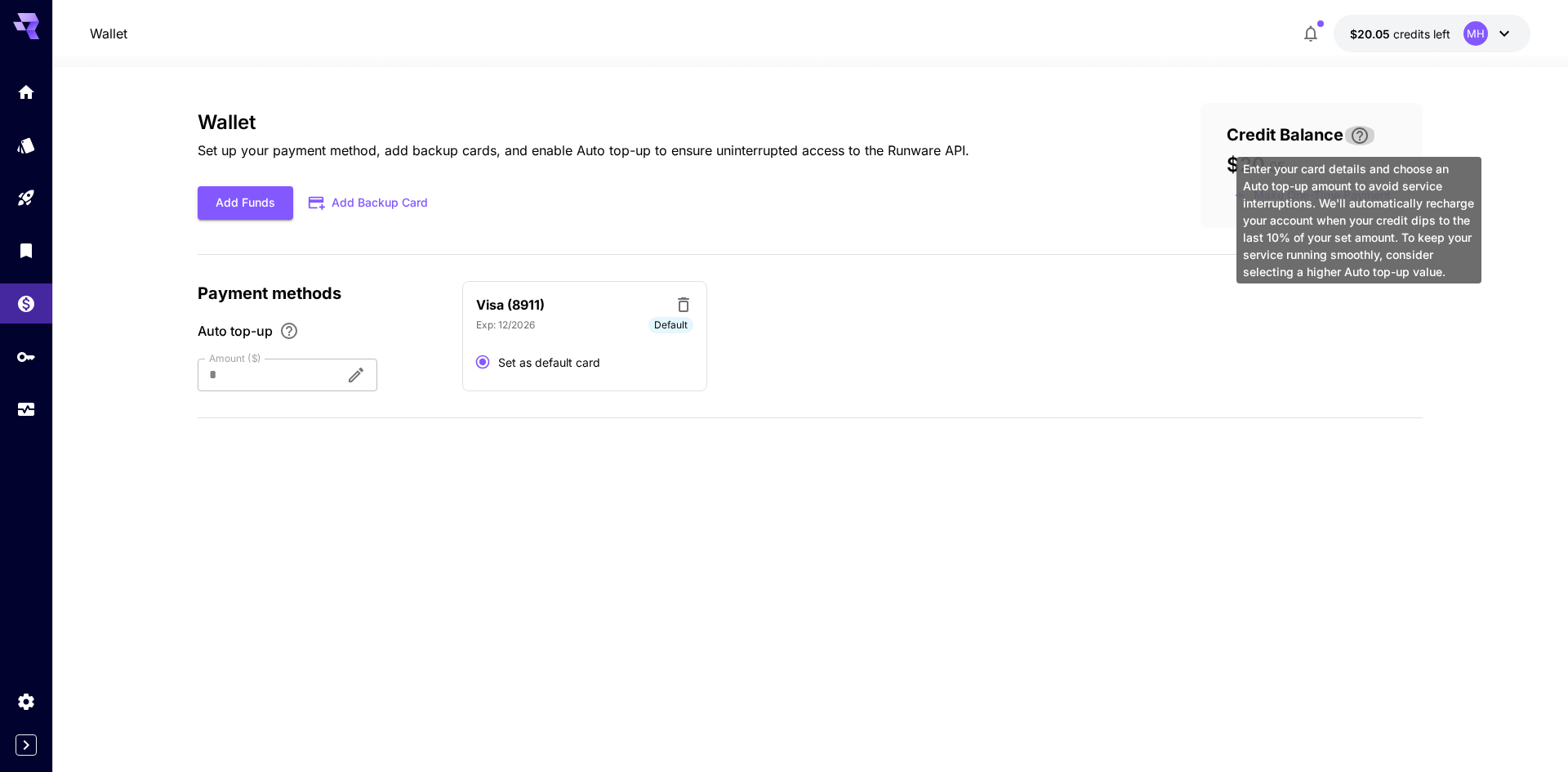
click at [1346, 135] on button "\a Enter your card details and choose an Auto top-up amount to avoid service in…" at bounding box center [1360, 135] width 33 height 19
click at [1134, 337] on div "Visa (8911) Exp: 12/2026 Default Set as default card" at bounding box center [942, 337] width 960 height 111
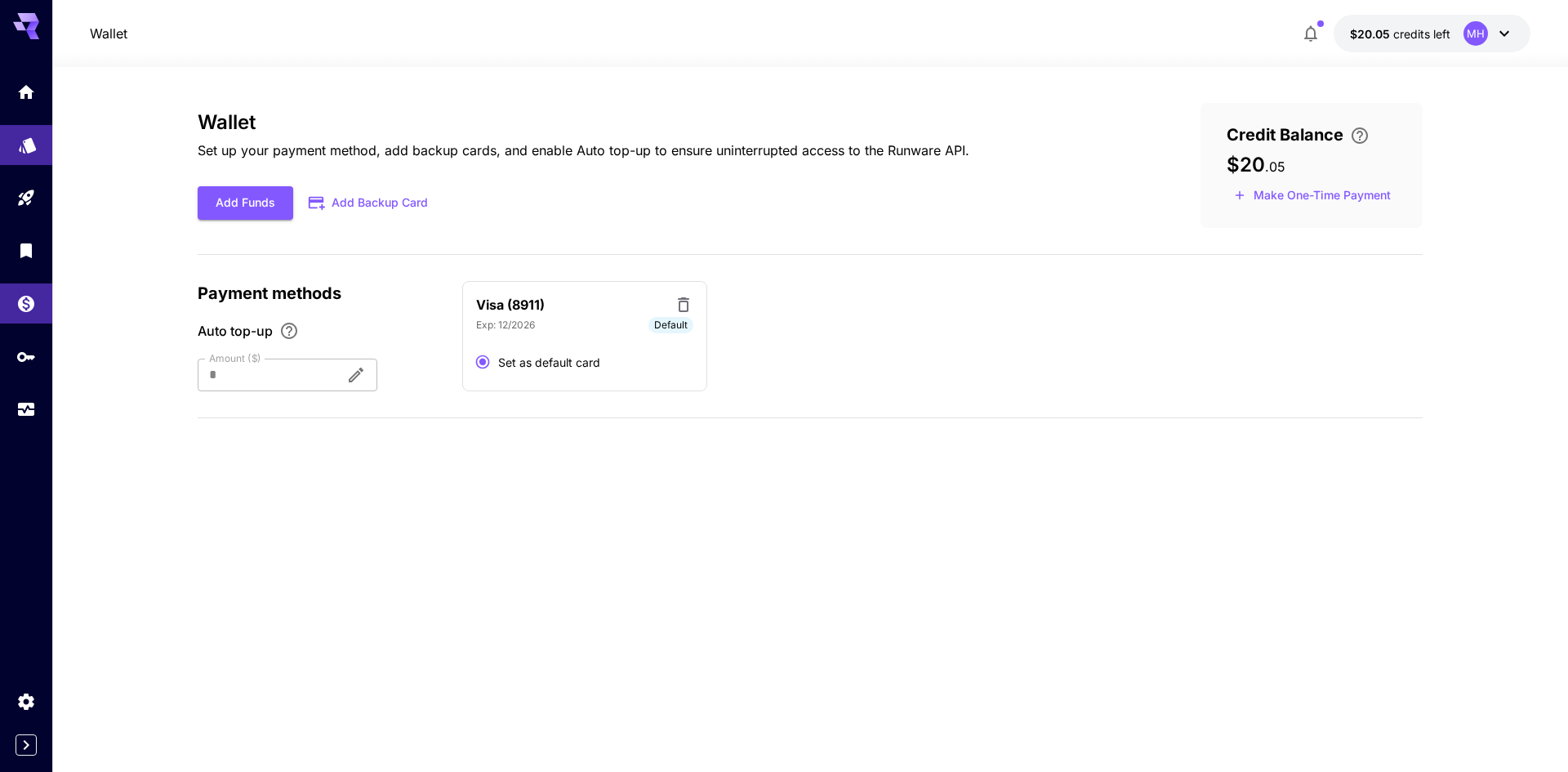
click at [29, 152] on link at bounding box center [26, 145] width 52 height 40
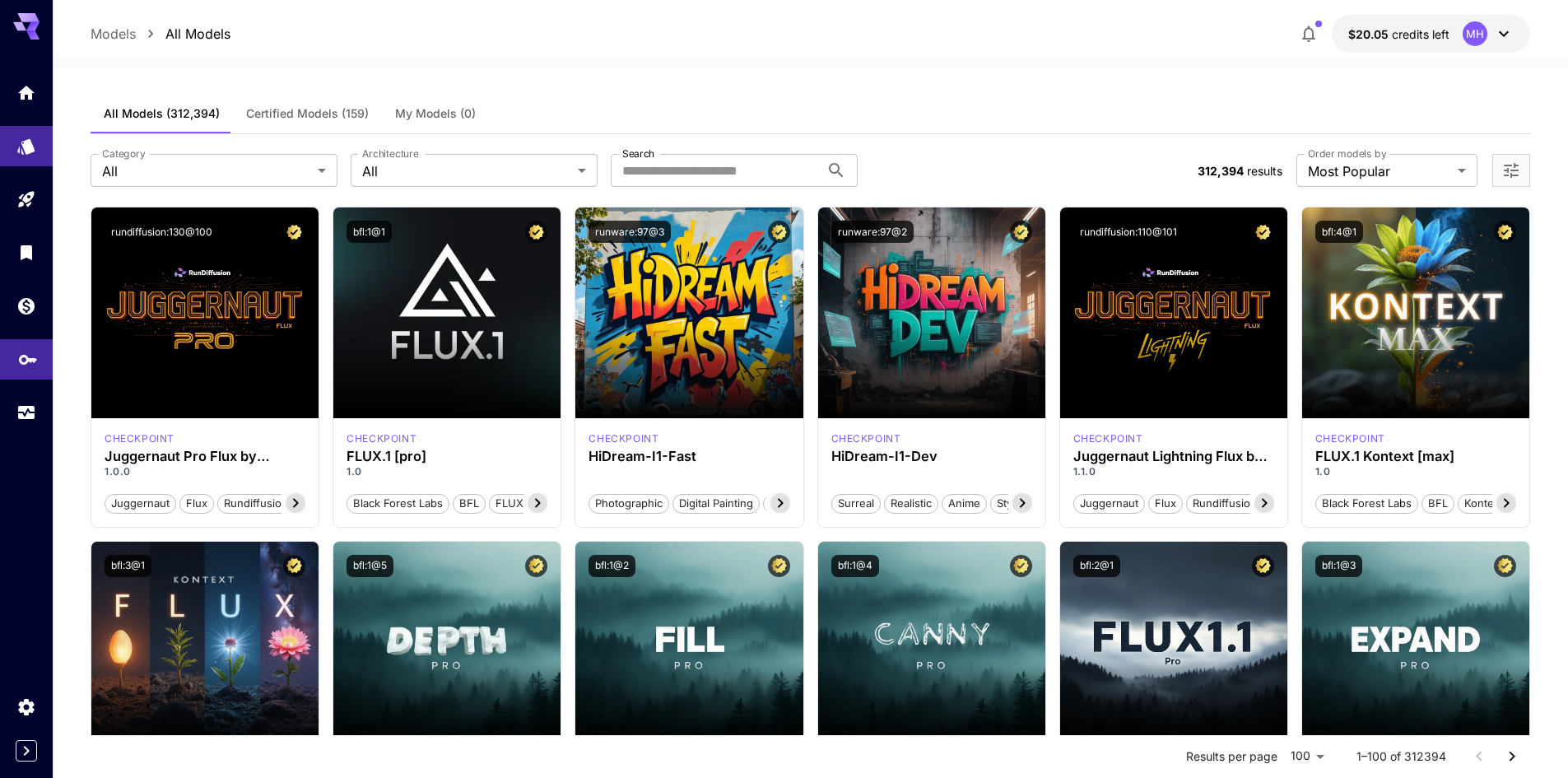
click at [11, 354] on link at bounding box center [26, 360] width 52 height 41
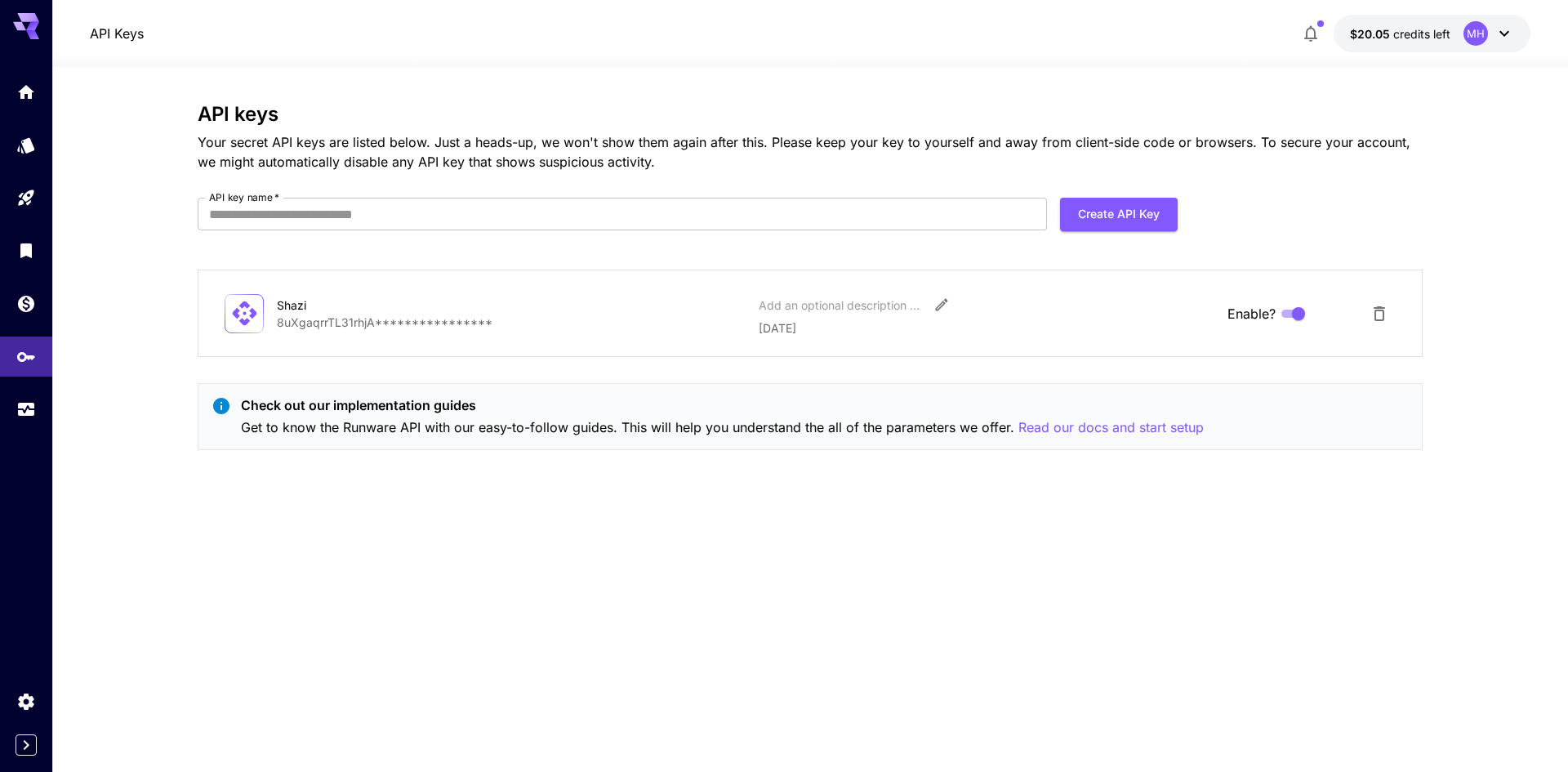
click at [1426, 19] on button "$20.05 credits left MH" at bounding box center [1431, 33] width 197 height 37
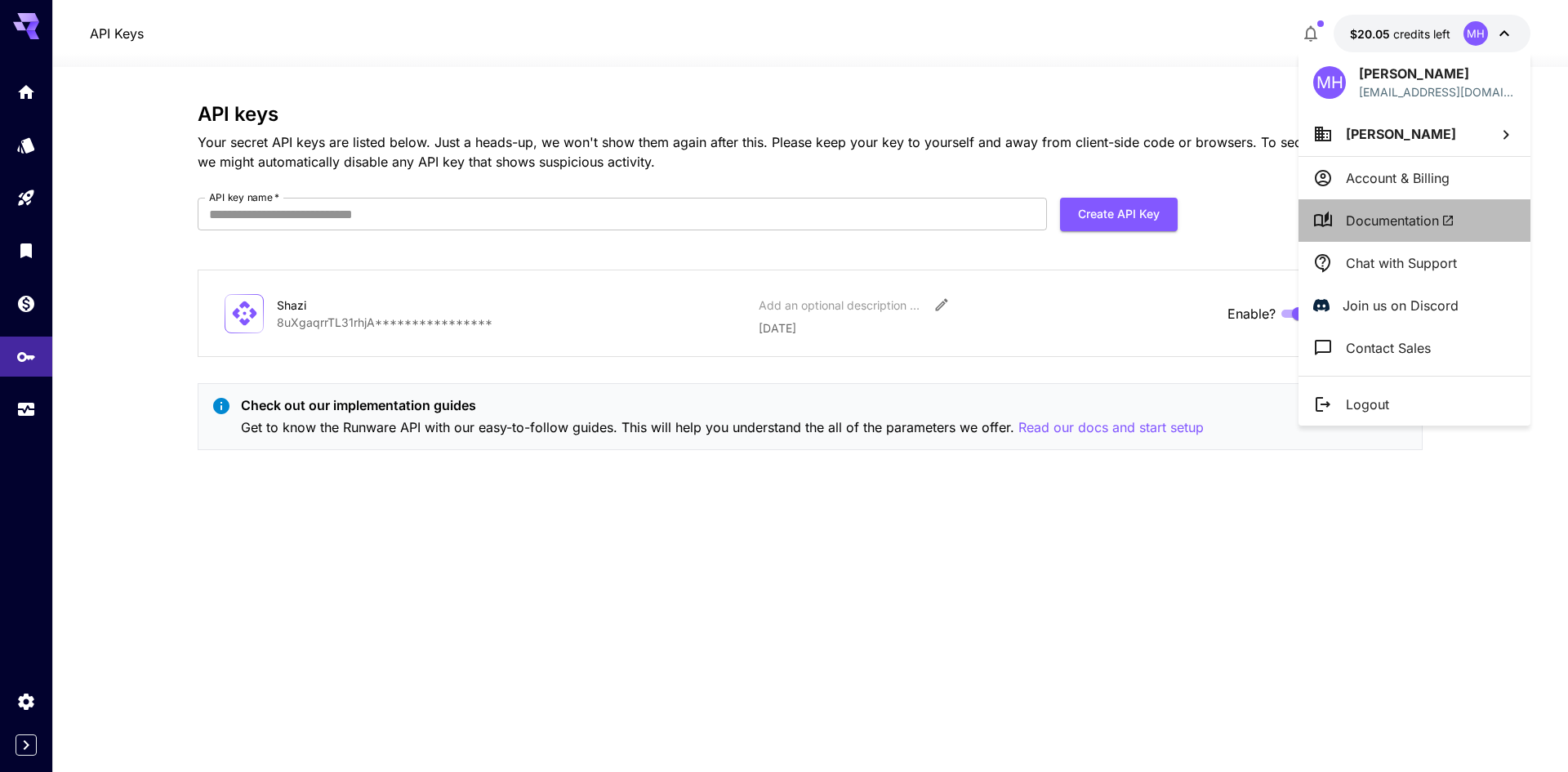
click at [1443, 220] on icon at bounding box center [1448, 221] width 13 height 13
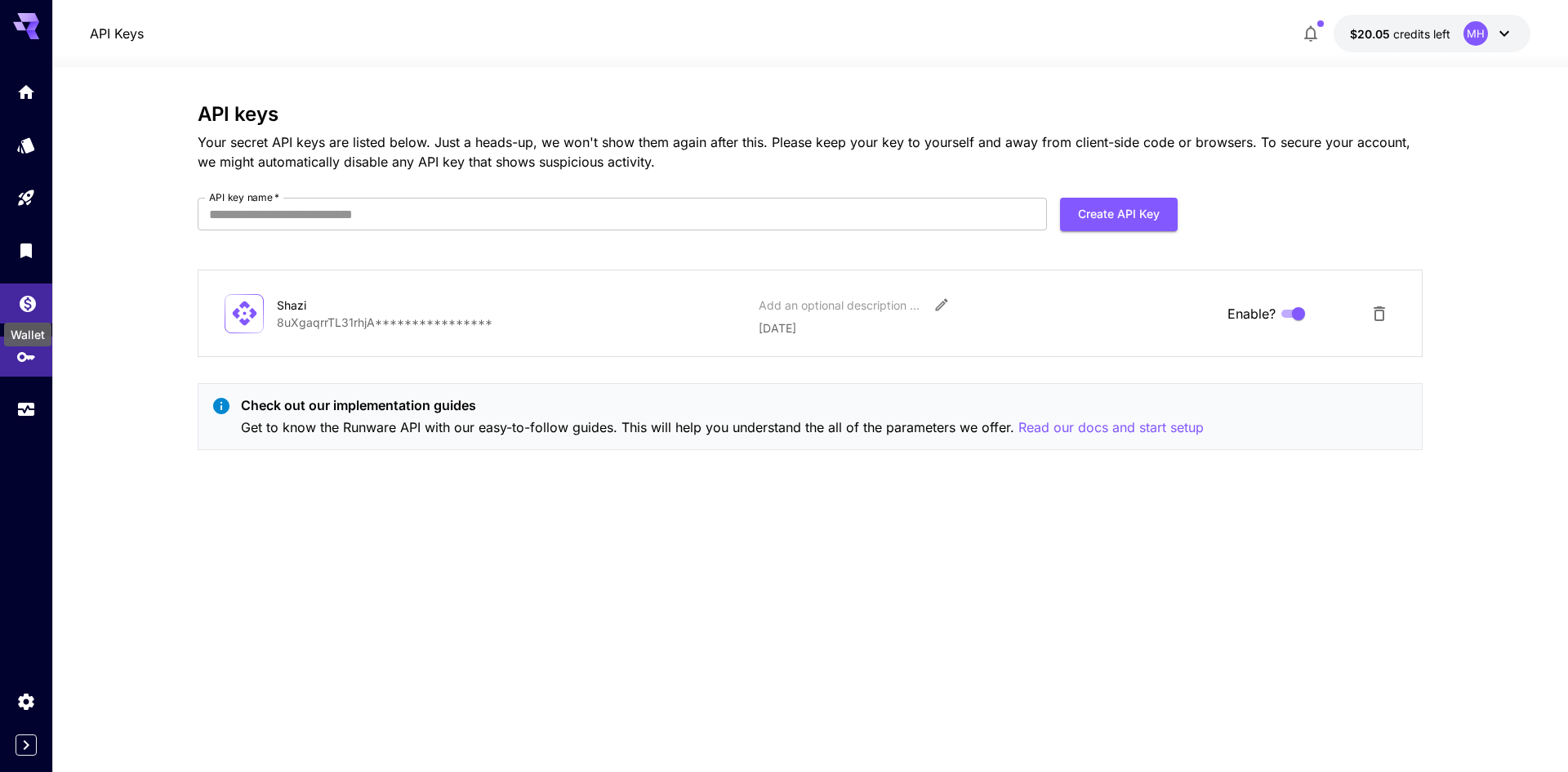
click at [34, 302] on icon "Wallet" at bounding box center [27, 298] width 16 height 16
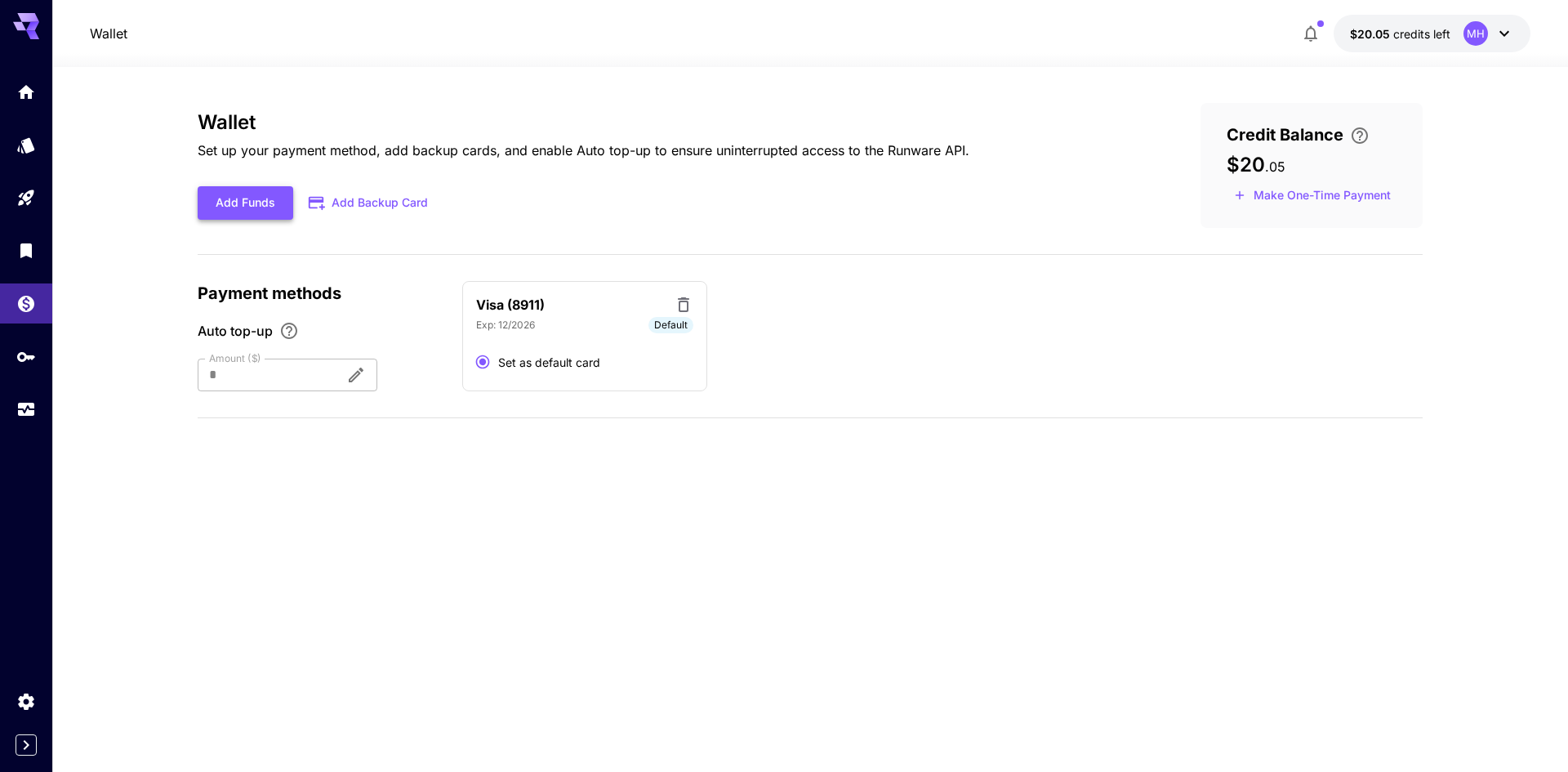
click at [272, 208] on button "Add Funds" at bounding box center [246, 202] width 96 height 34
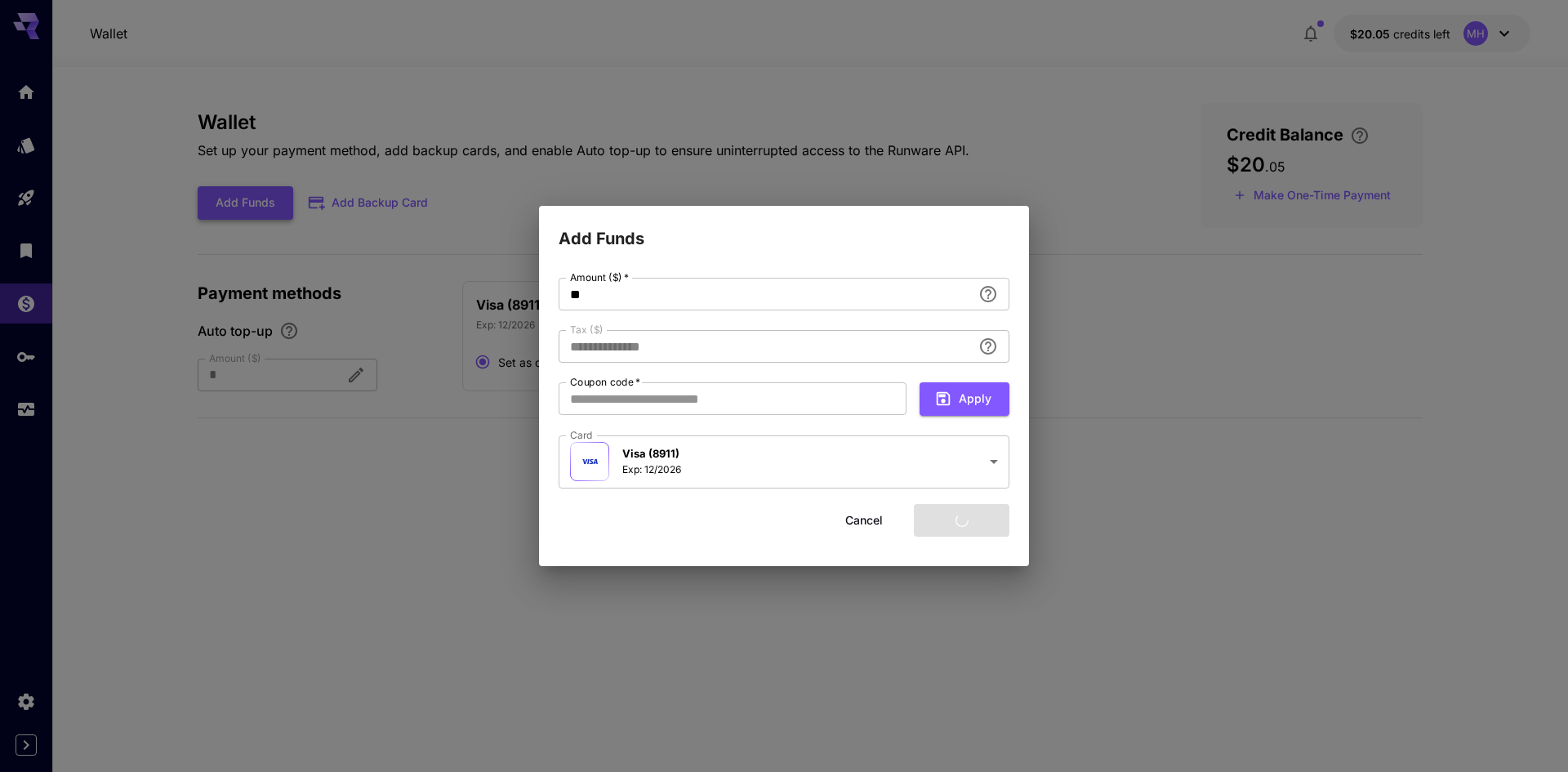
type input "****"
click at [890, 299] on input "**" at bounding box center [764, 293] width 413 height 33
click at [861, 520] on button "Cancel" at bounding box center [863, 520] width 74 height 34
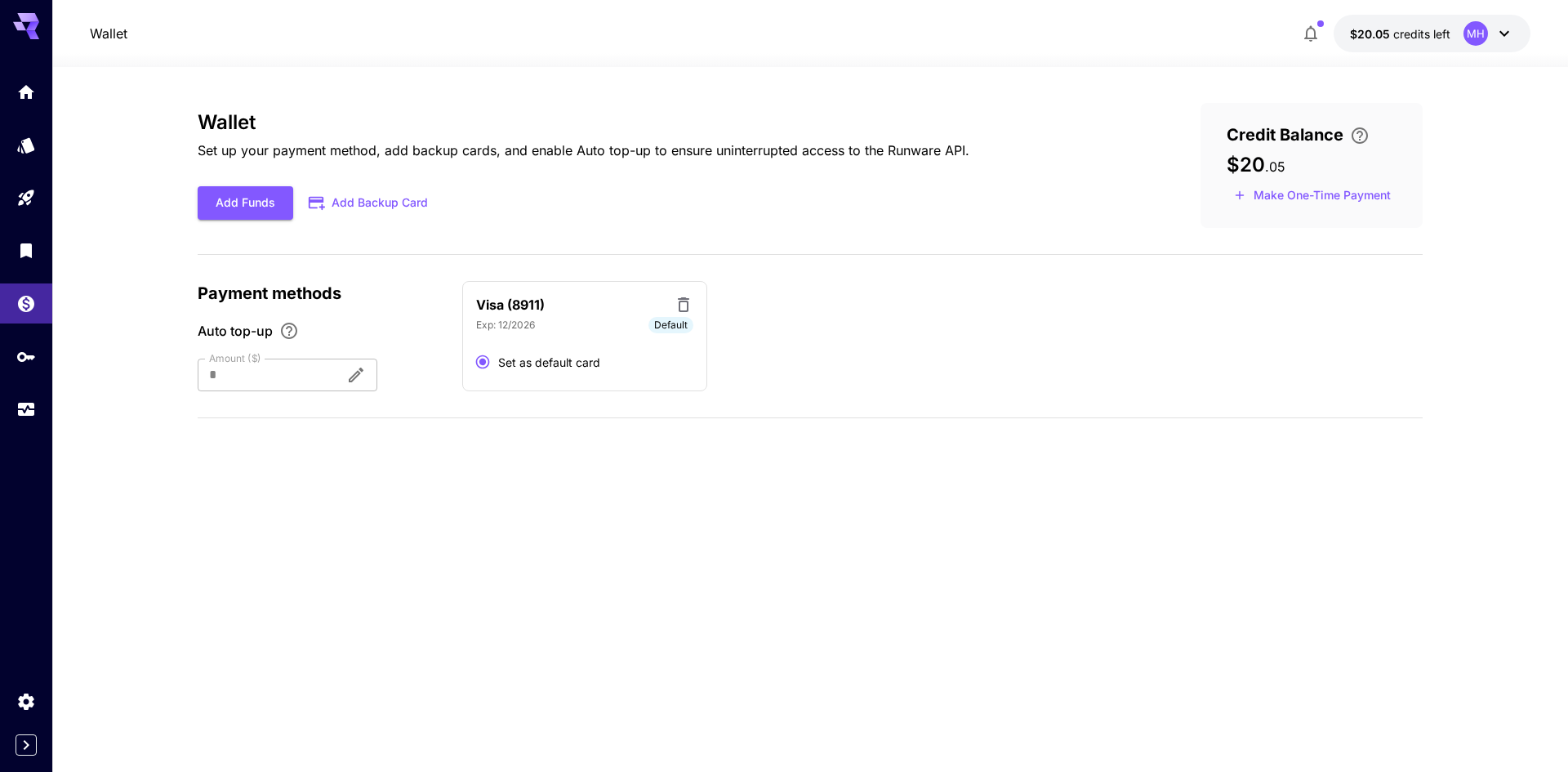
click at [1290, 25] on div "Wallet $20.05 credits left MH" at bounding box center [809, 33] width 1439 height 37
click at [1308, 31] on icon "button" at bounding box center [1311, 34] width 13 height 16
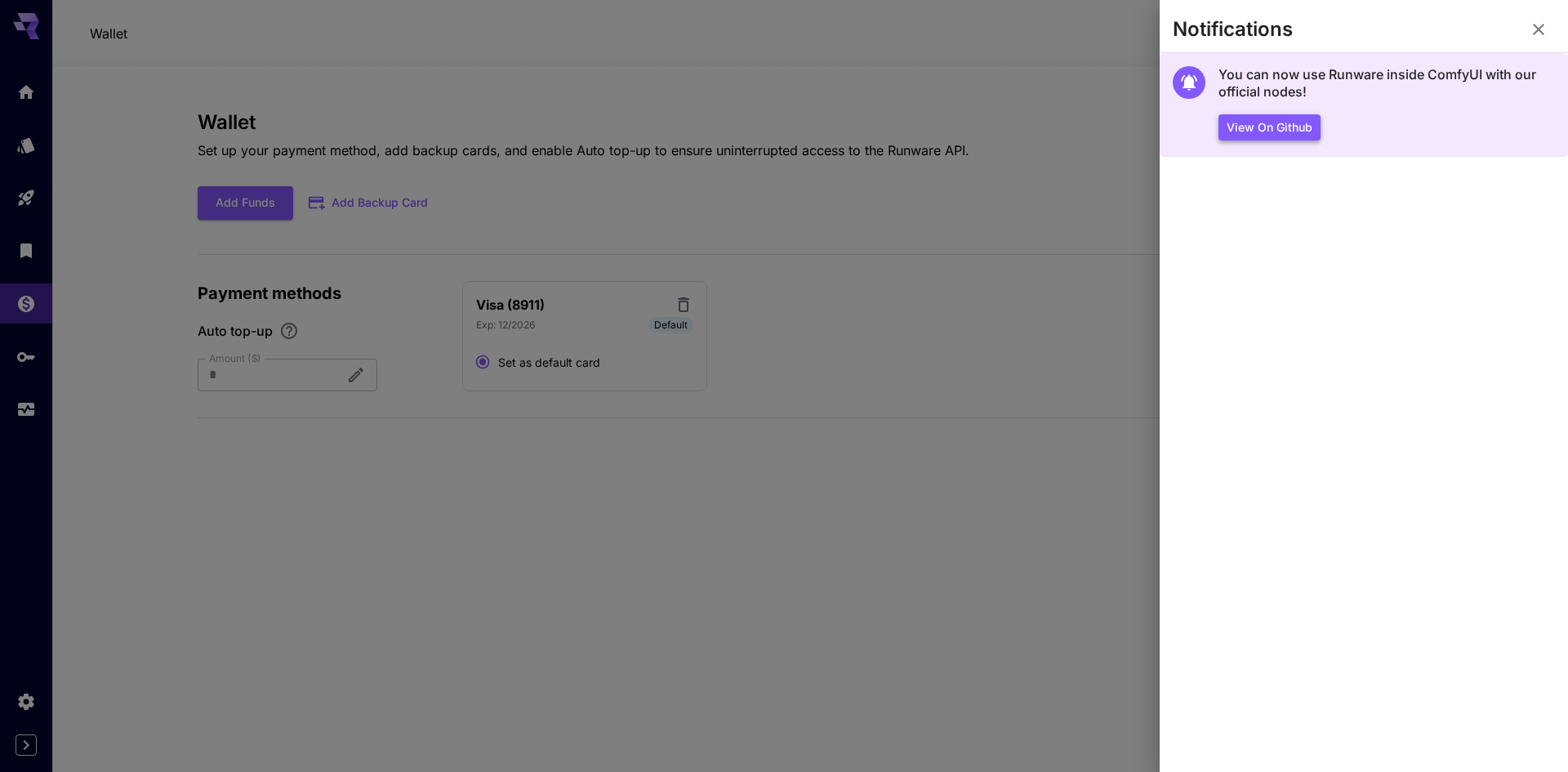
click at [1297, 126] on button "View on Github" at bounding box center [1269, 128] width 102 height 27
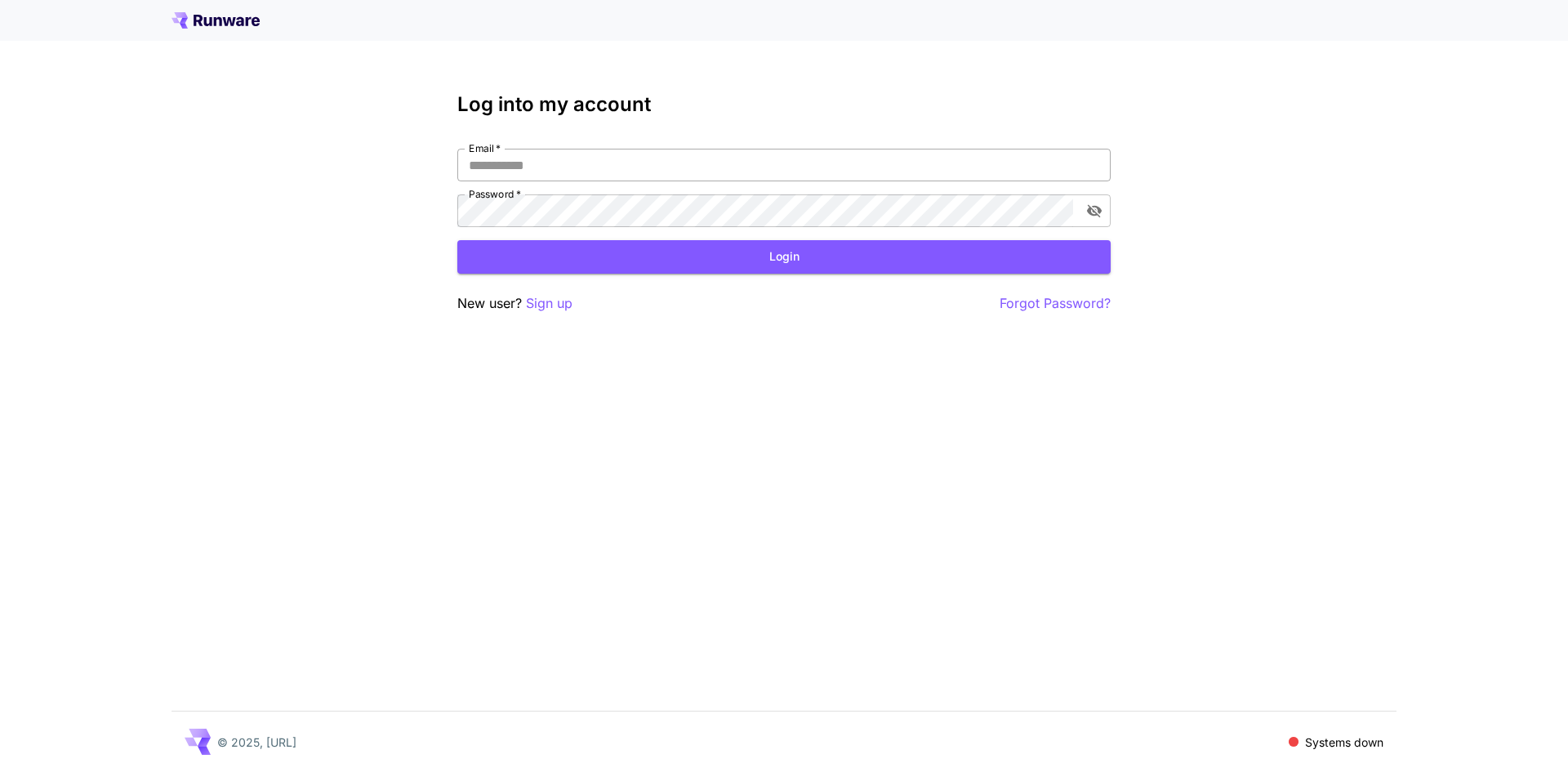
click at [853, 168] on input "Email   *" at bounding box center [784, 165] width 653 height 33
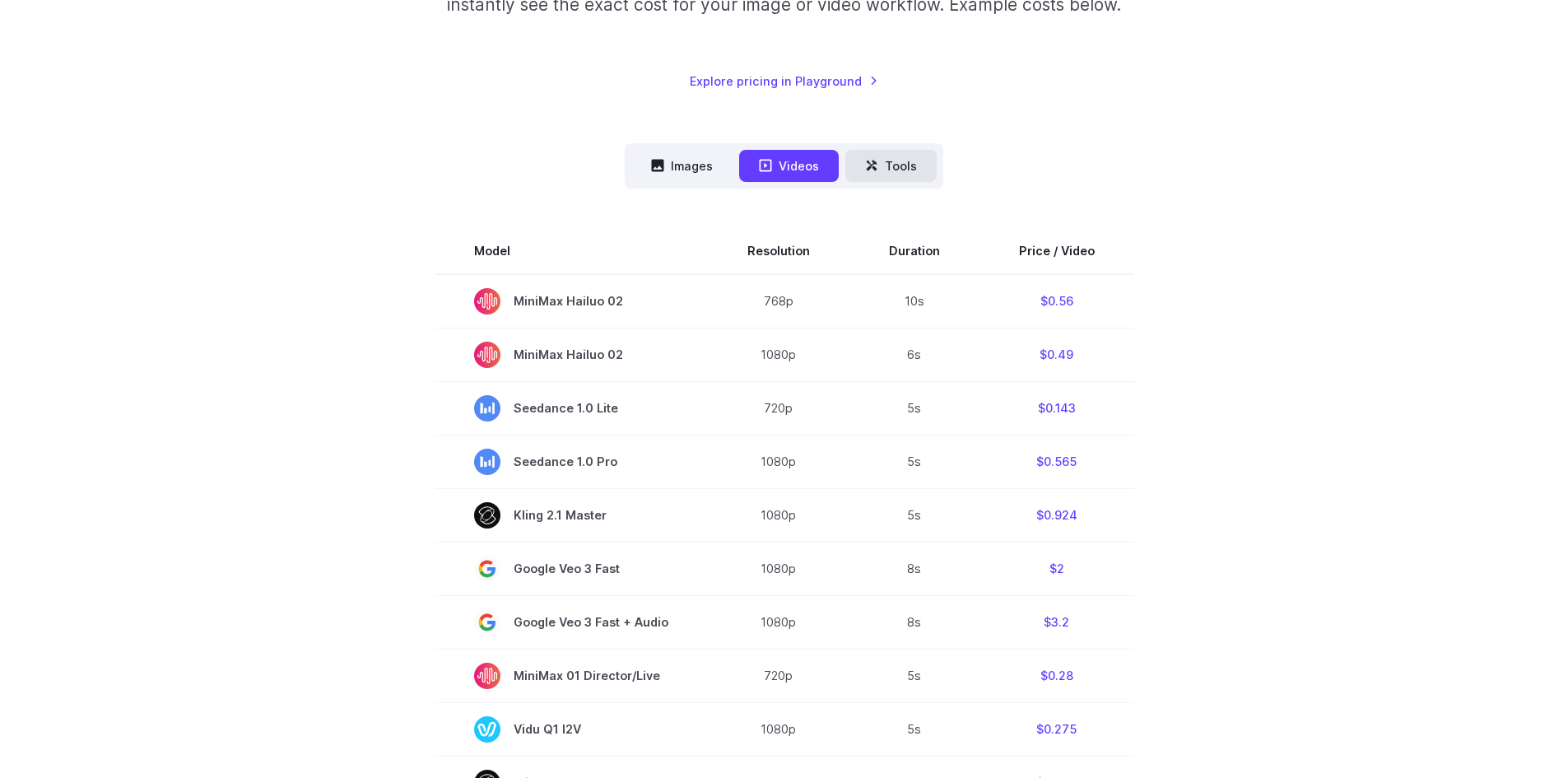
click at [887, 169] on button "Tools" at bounding box center [890, 165] width 92 height 32
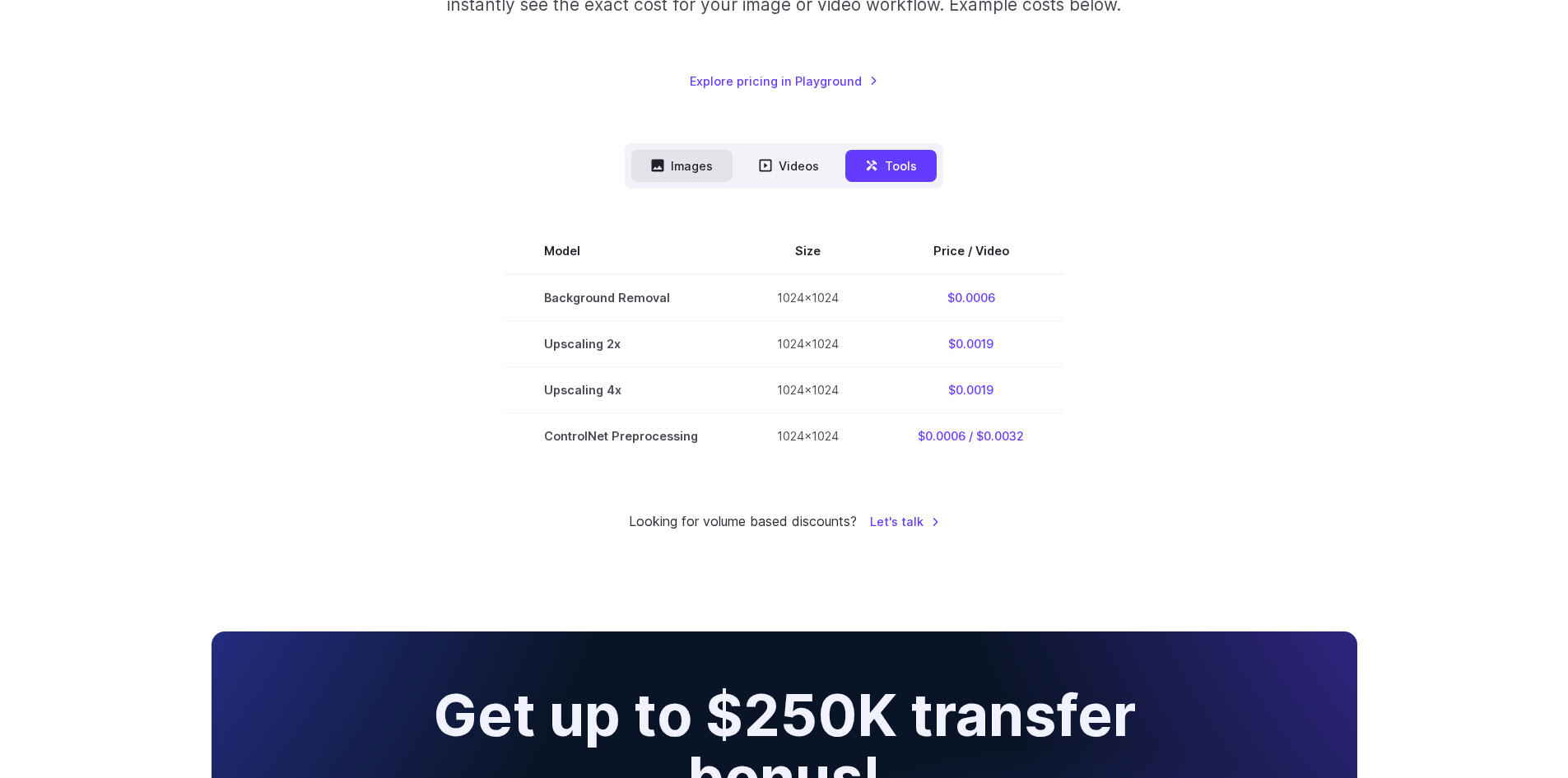
click at [695, 175] on button "Images" at bounding box center [682, 165] width 102 height 32
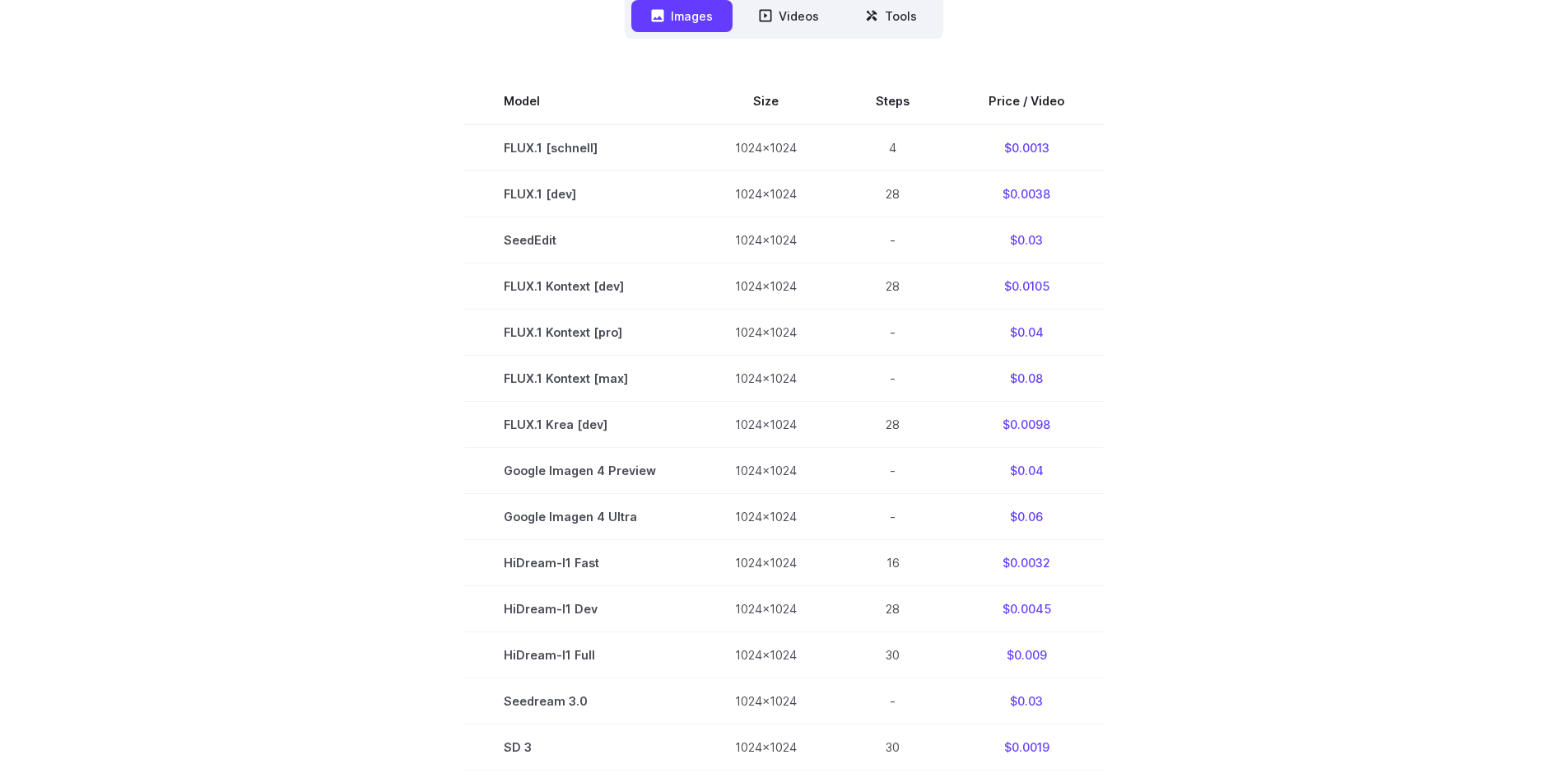
scroll to position [407, 0]
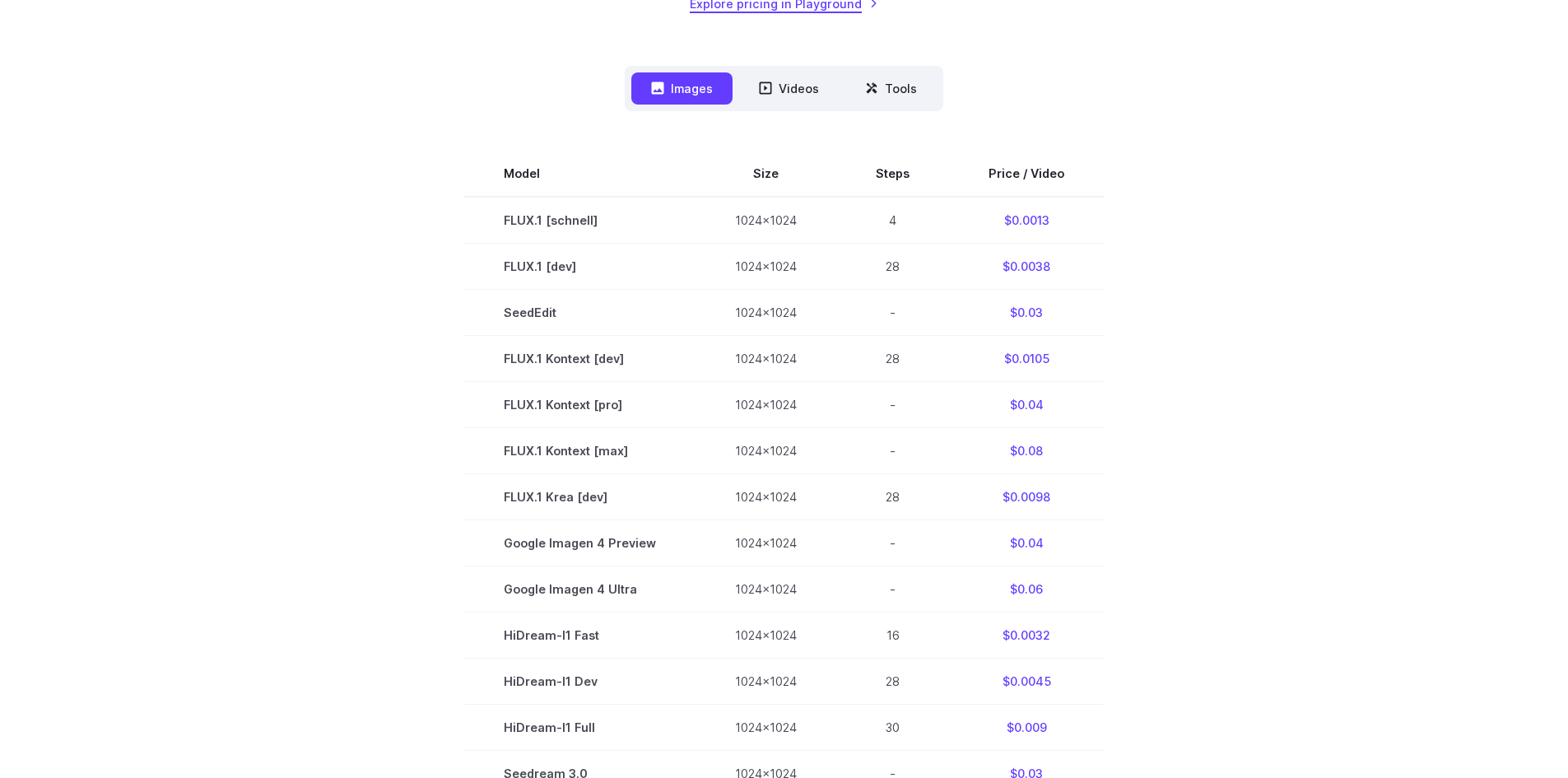
click at [782, 12] on link "Explore pricing in Playground" at bounding box center [783, 4] width 189 height 19
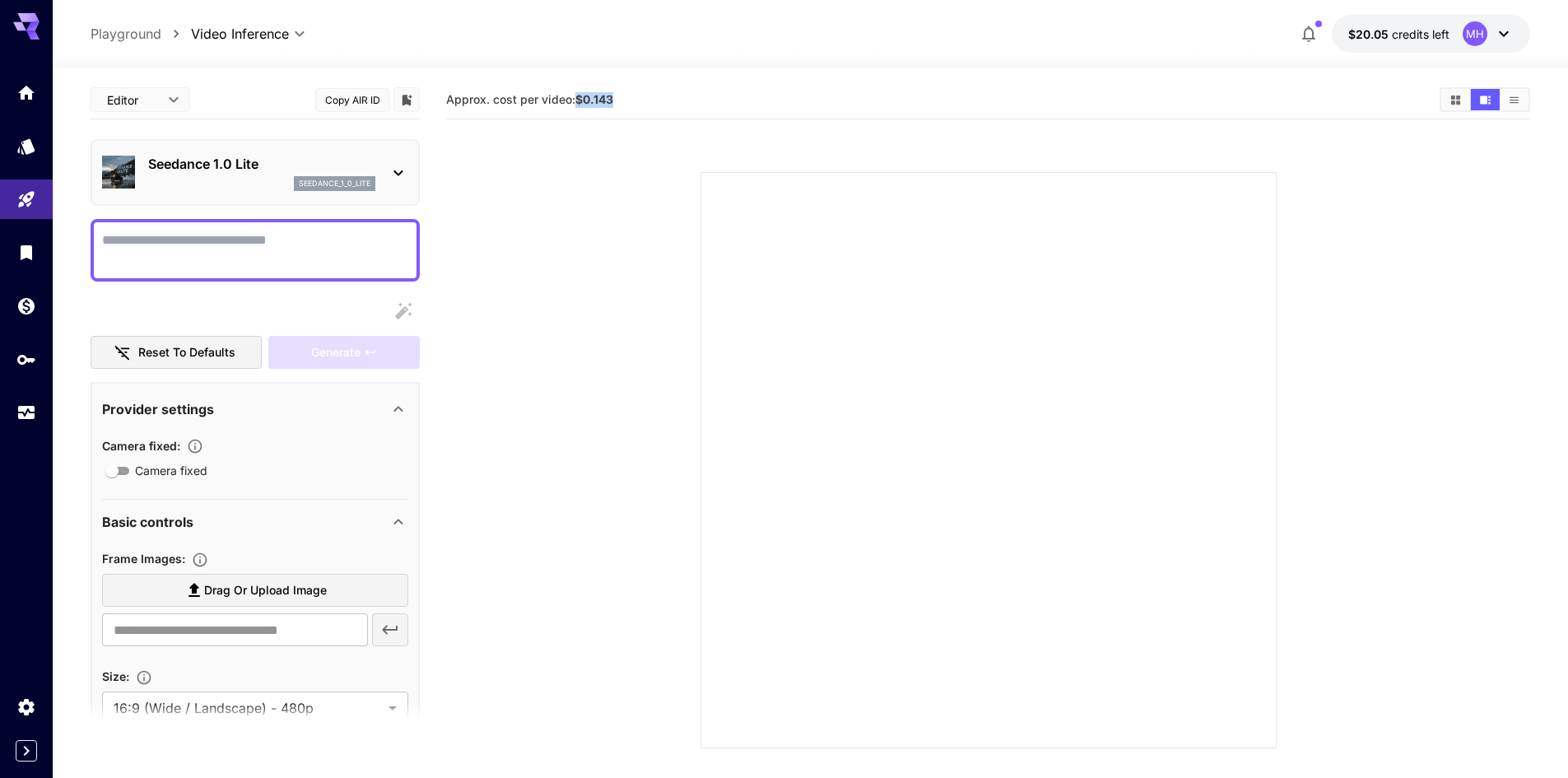
drag, startPoint x: 576, startPoint y: 97, endPoint x: 649, endPoint y: 96, distance: 73.0
click at [649, 96] on section "Approx. cost per video: $0.143" at bounding box center [936, 100] width 980 height 15
click at [733, 68] on div "**********" at bounding box center [810, 487] width 1439 height 840
click at [401, 169] on icon at bounding box center [398, 173] width 19 height 19
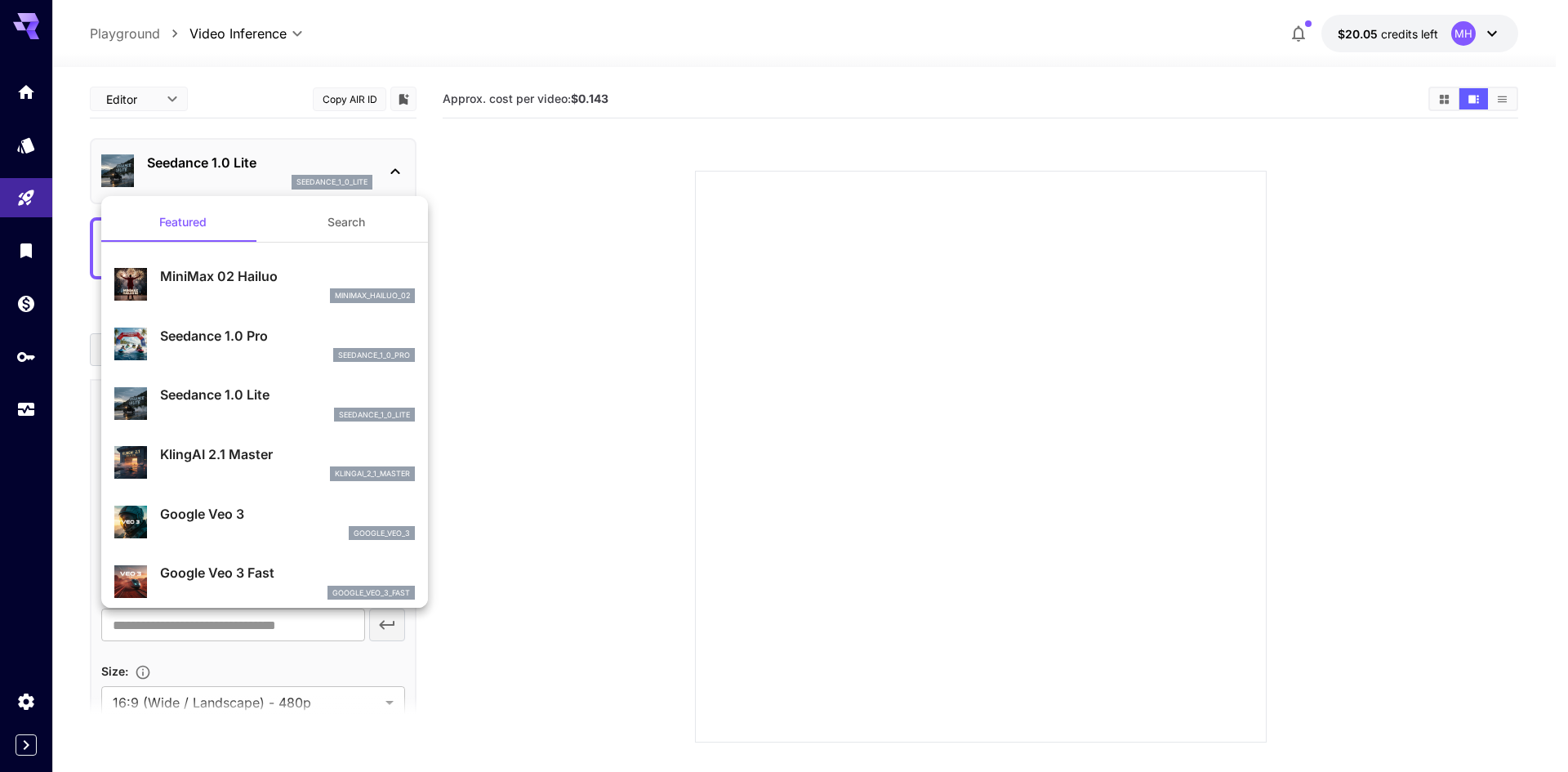
click at [247, 508] on p "Google Veo 3" at bounding box center [288, 513] width 255 height 19
type input "**********"
type input "****"
type input "***"
type input "*"
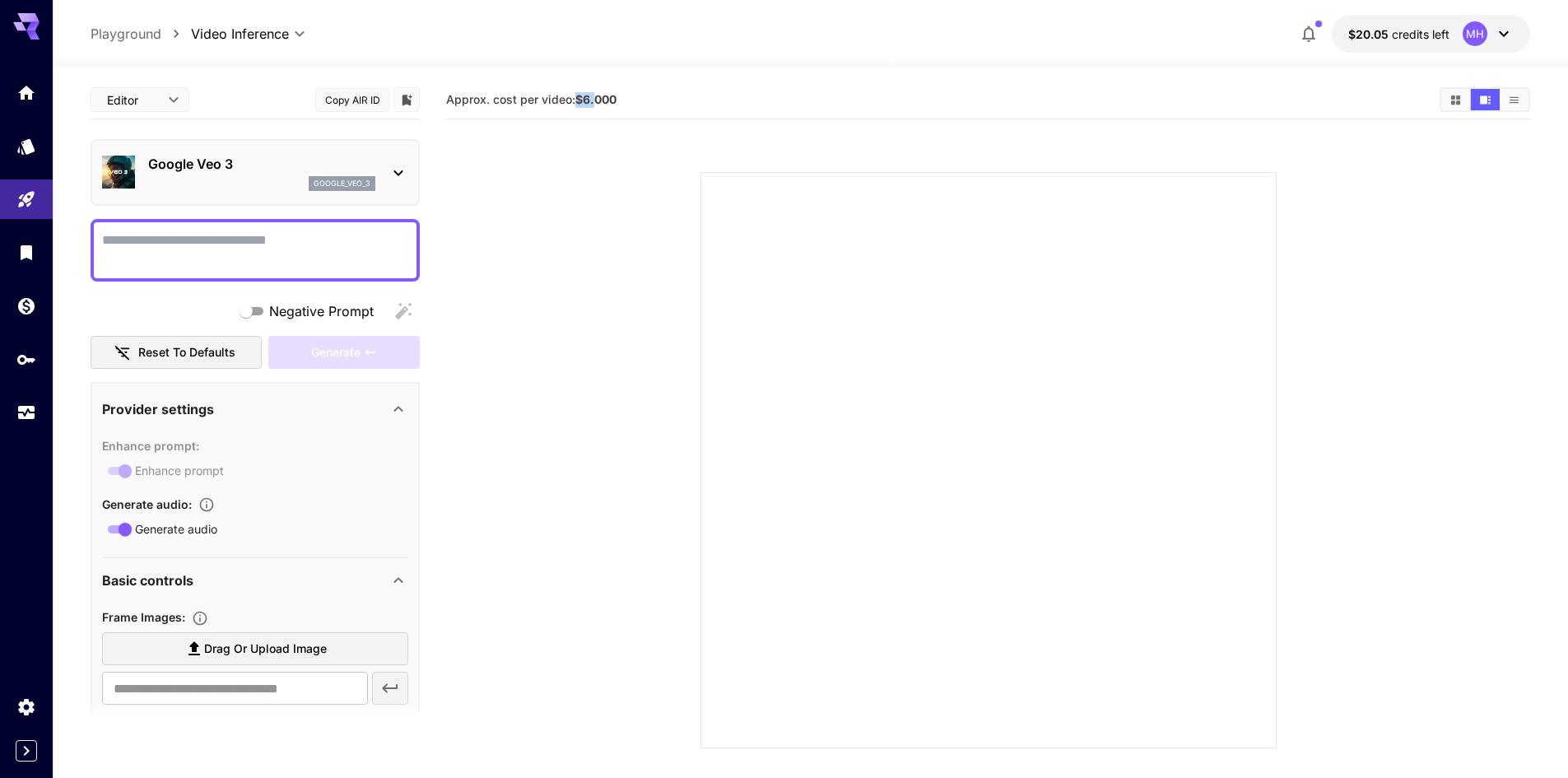
drag, startPoint x: 580, startPoint y: 95, endPoint x: 615, endPoint y: 96, distance: 35.0
click at [615, 96] on b "$6.000" at bounding box center [595, 99] width 42 height 14
click at [734, 70] on div "**********" at bounding box center [810, 487] width 1439 height 840
click at [1515, 97] on icon "Show videos in list view" at bounding box center [1513, 100] width 9 height 7
click at [1457, 100] on icon "Show videos in grid view" at bounding box center [1455, 100] width 13 height 13
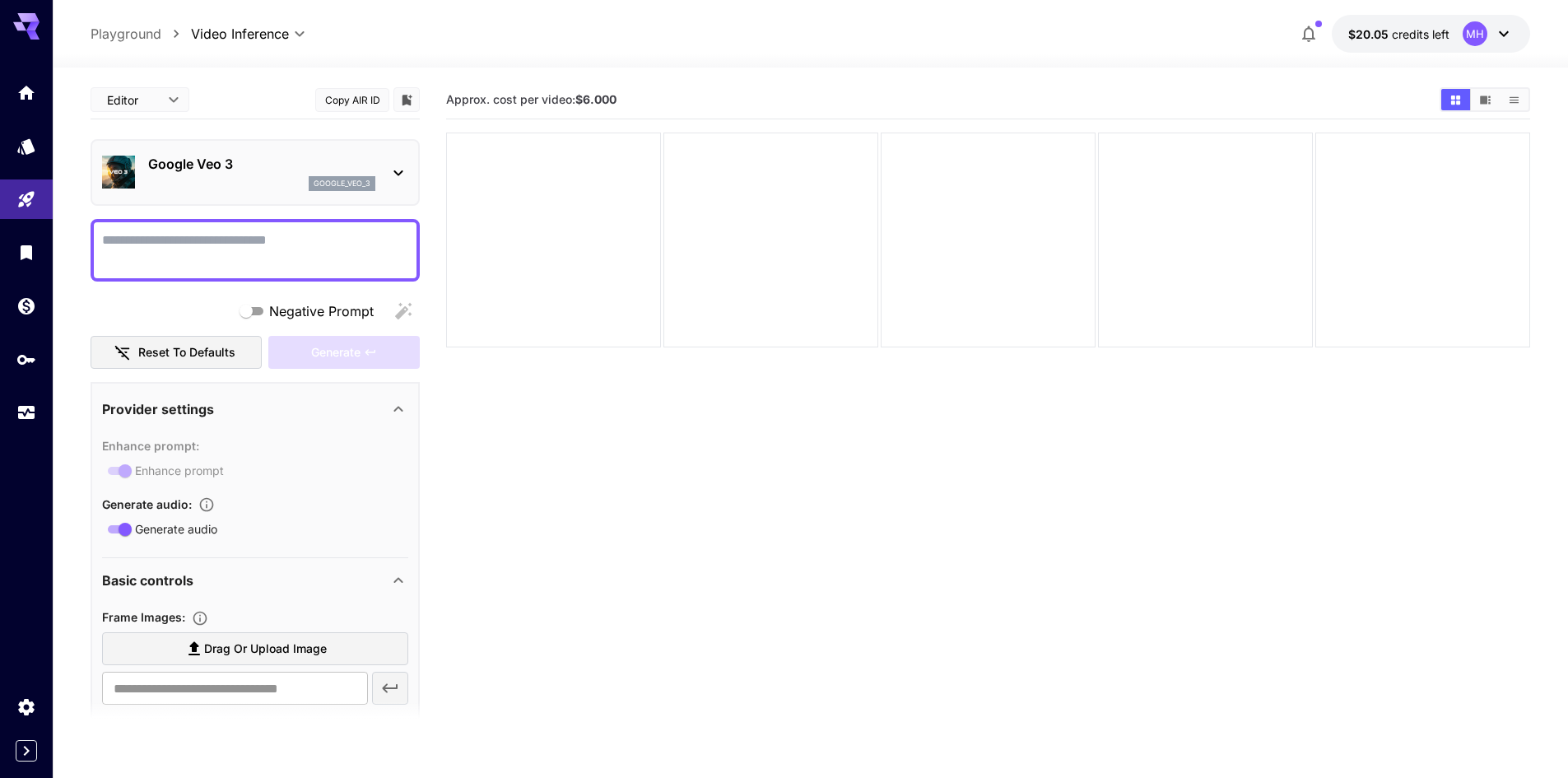
click at [1435, 24] on button "$20.05 credits left MH" at bounding box center [1431, 33] width 198 height 38
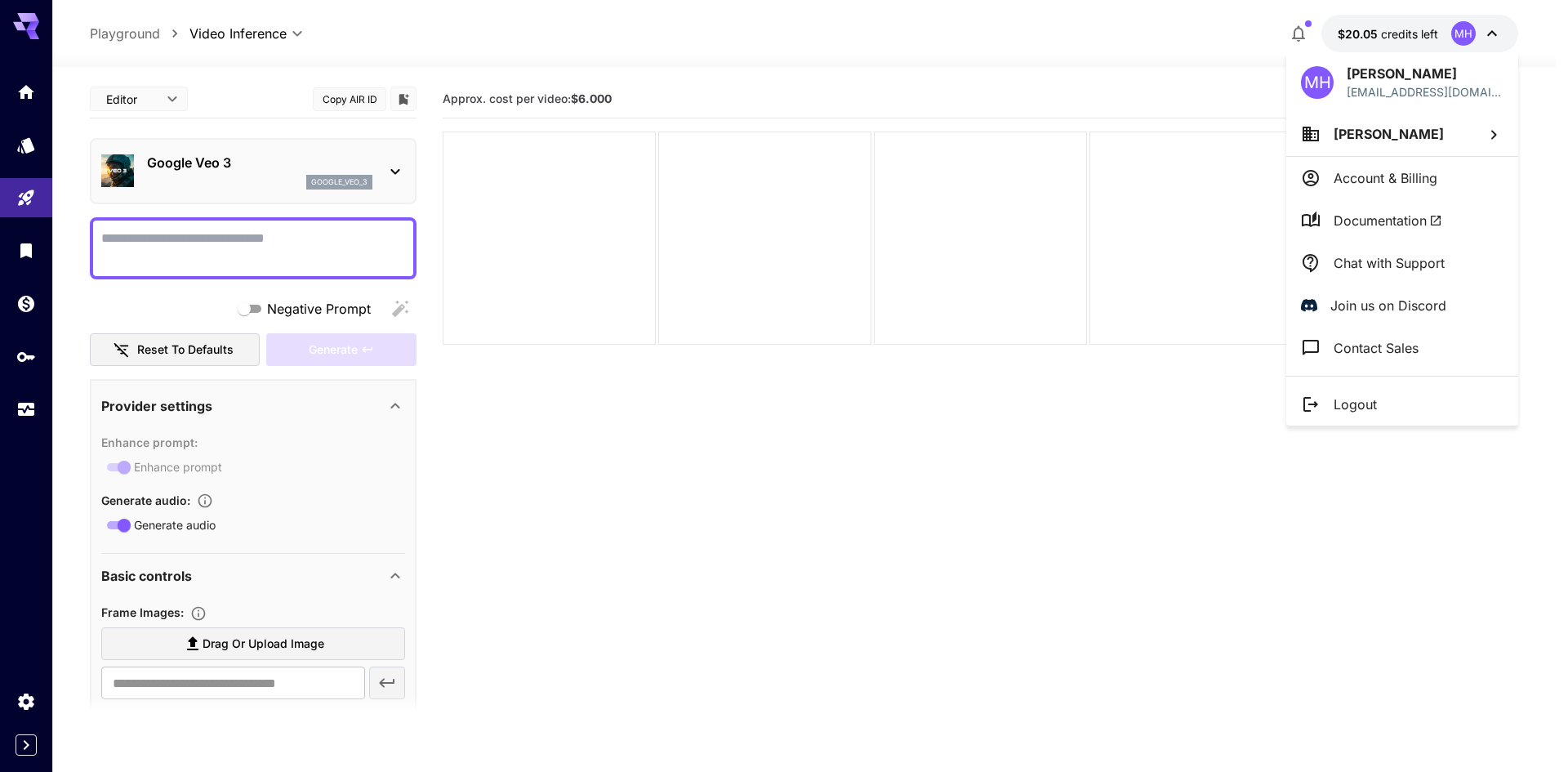
click at [1427, 140] on span "Muhammad Hassan" at bounding box center [1388, 133] width 110 height 16
click at [1195, 167] on p "Muhammad Hassa..." at bounding box center [1185, 166] width 123 height 19
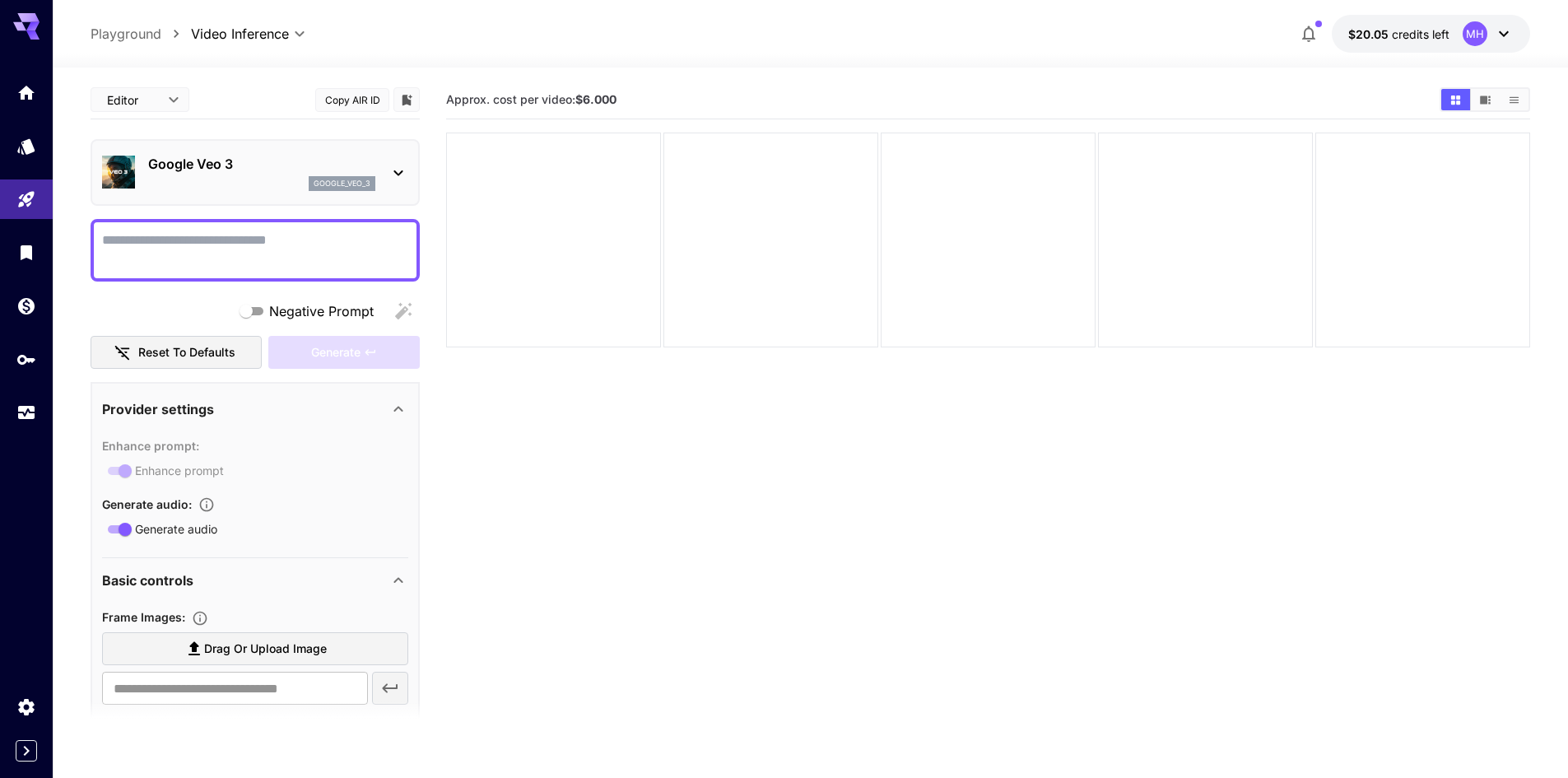
click at [1544, 20] on div "**********" at bounding box center [809, 34] width 1515 height 68
click at [1509, 36] on icon at bounding box center [1503, 34] width 19 height 19
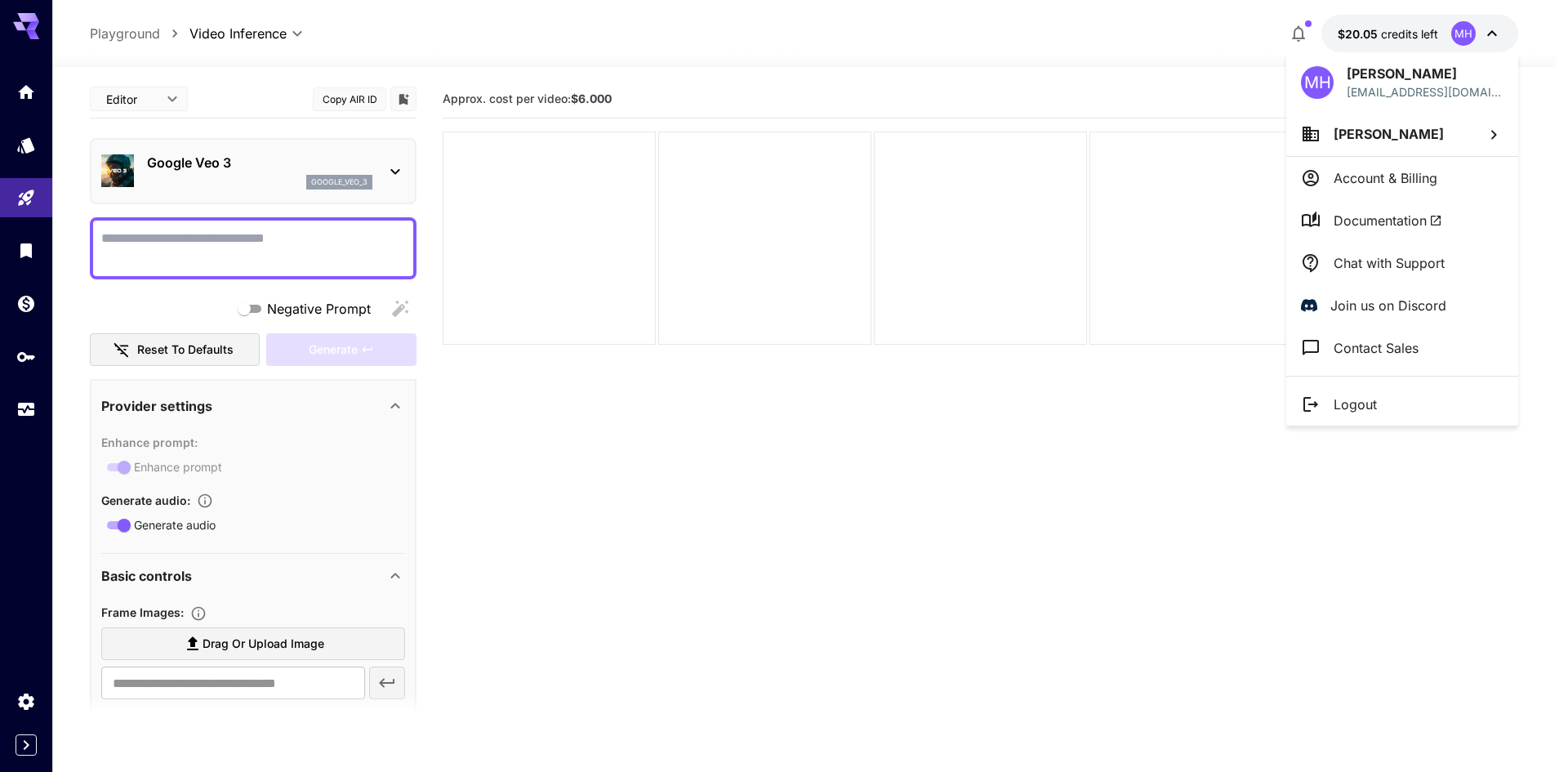
click at [1417, 181] on p "Account & Billing" at bounding box center [1385, 177] width 104 height 19
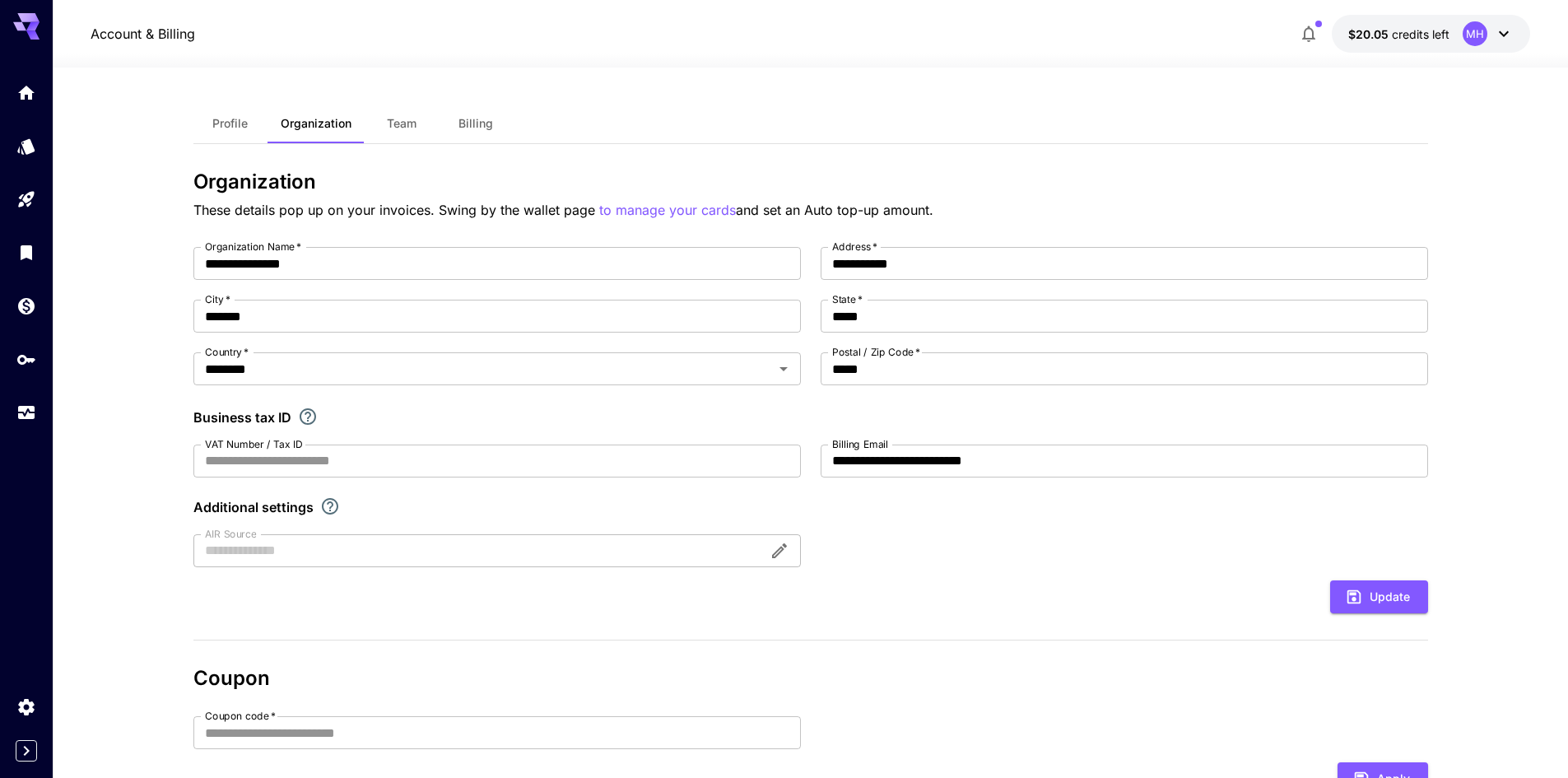
click at [390, 110] on button "Team" at bounding box center [401, 123] width 74 height 40
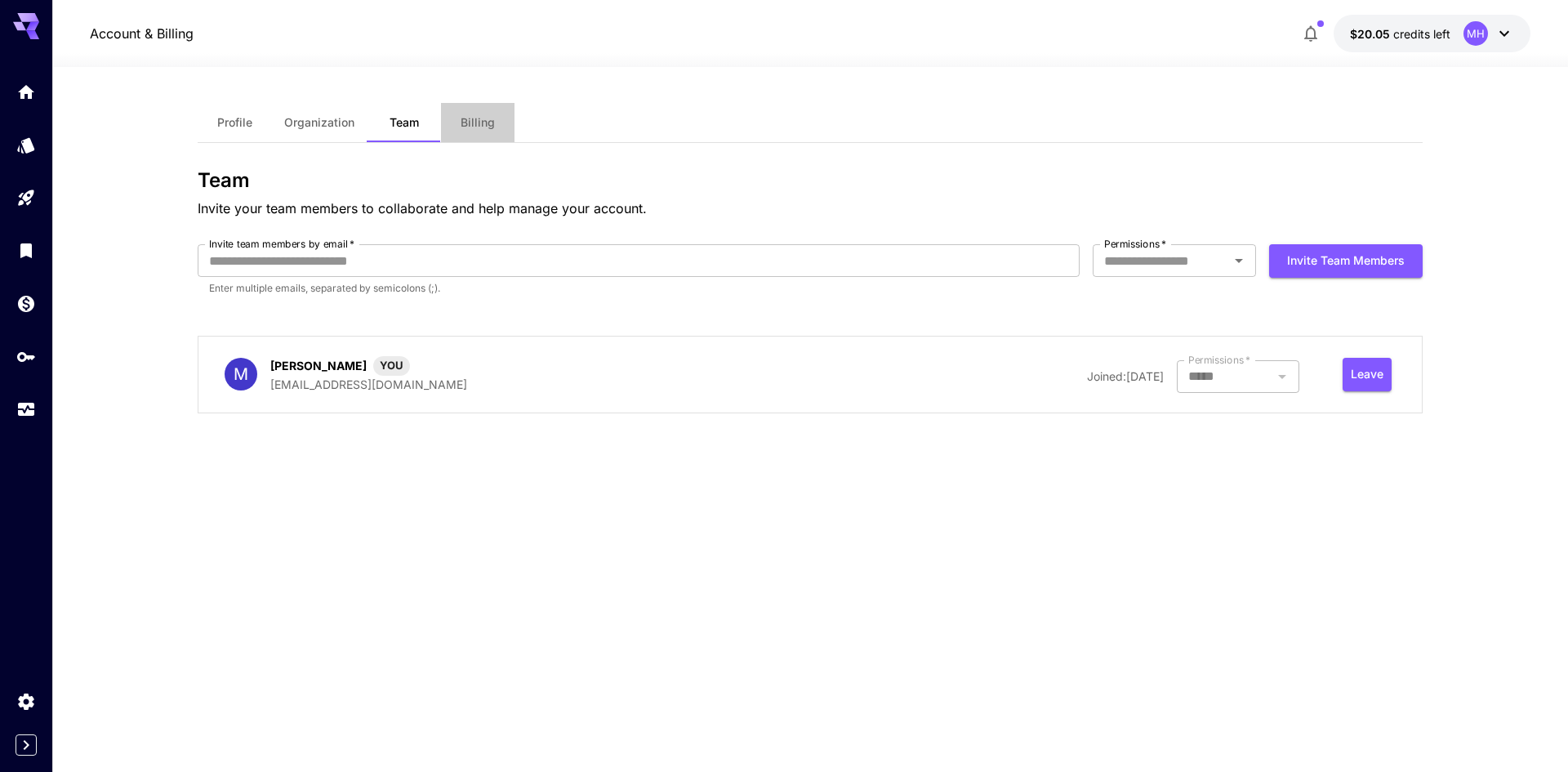
click at [473, 136] on button "Billing" at bounding box center [478, 122] width 74 height 39
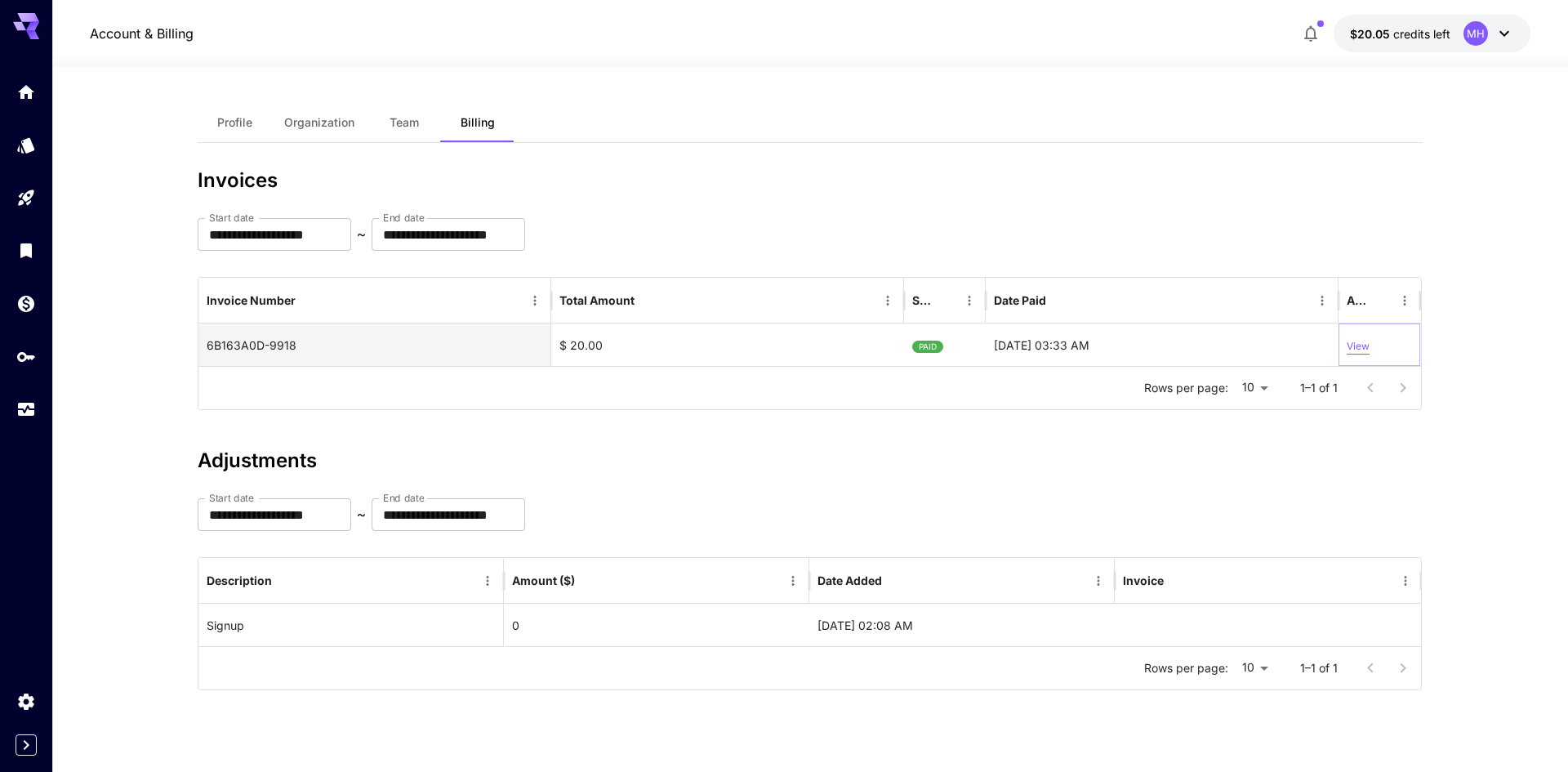
click at [1351, 344] on p "View" at bounding box center [1358, 346] width 23 height 15
